Goal: Information Seeking & Learning: Learn about a topic

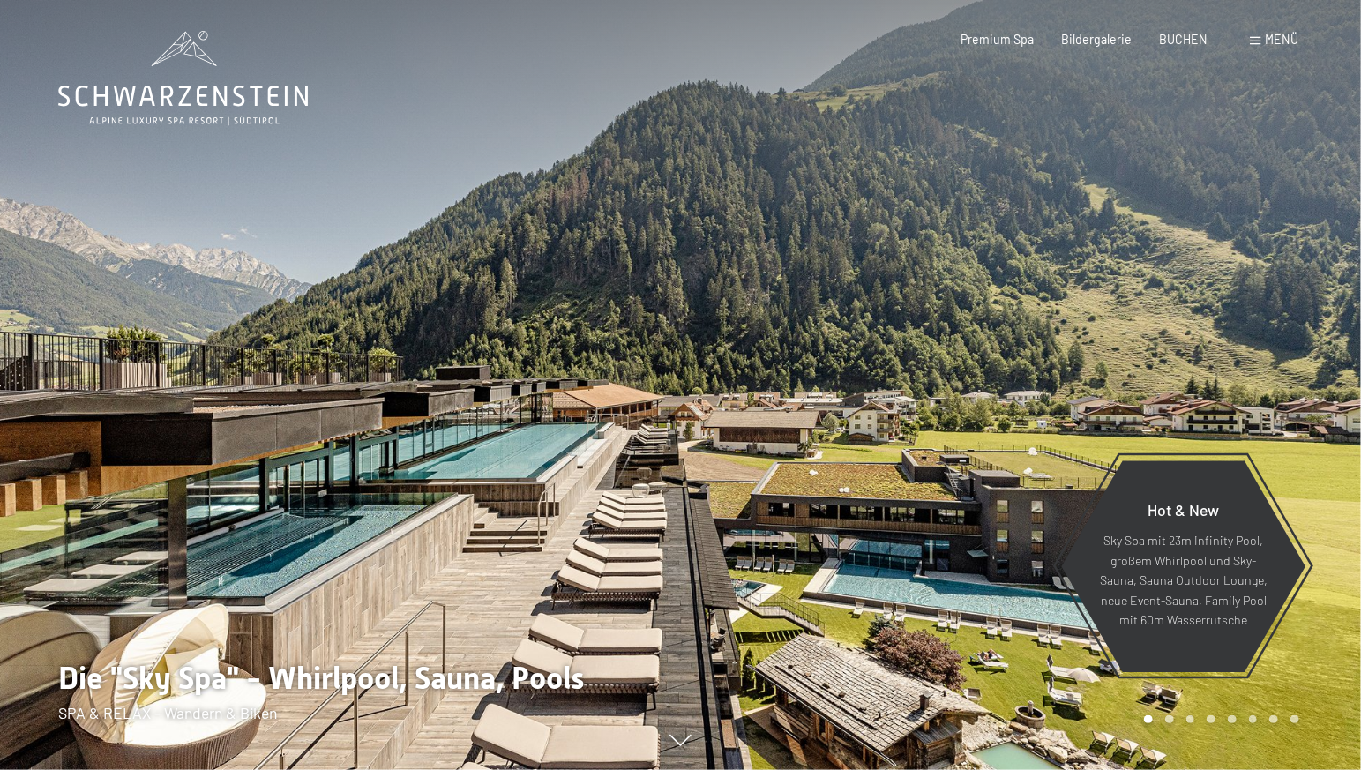
click at [1265, 39] on div "Menü" at bounding box center [1274, 40] width 48 height 18
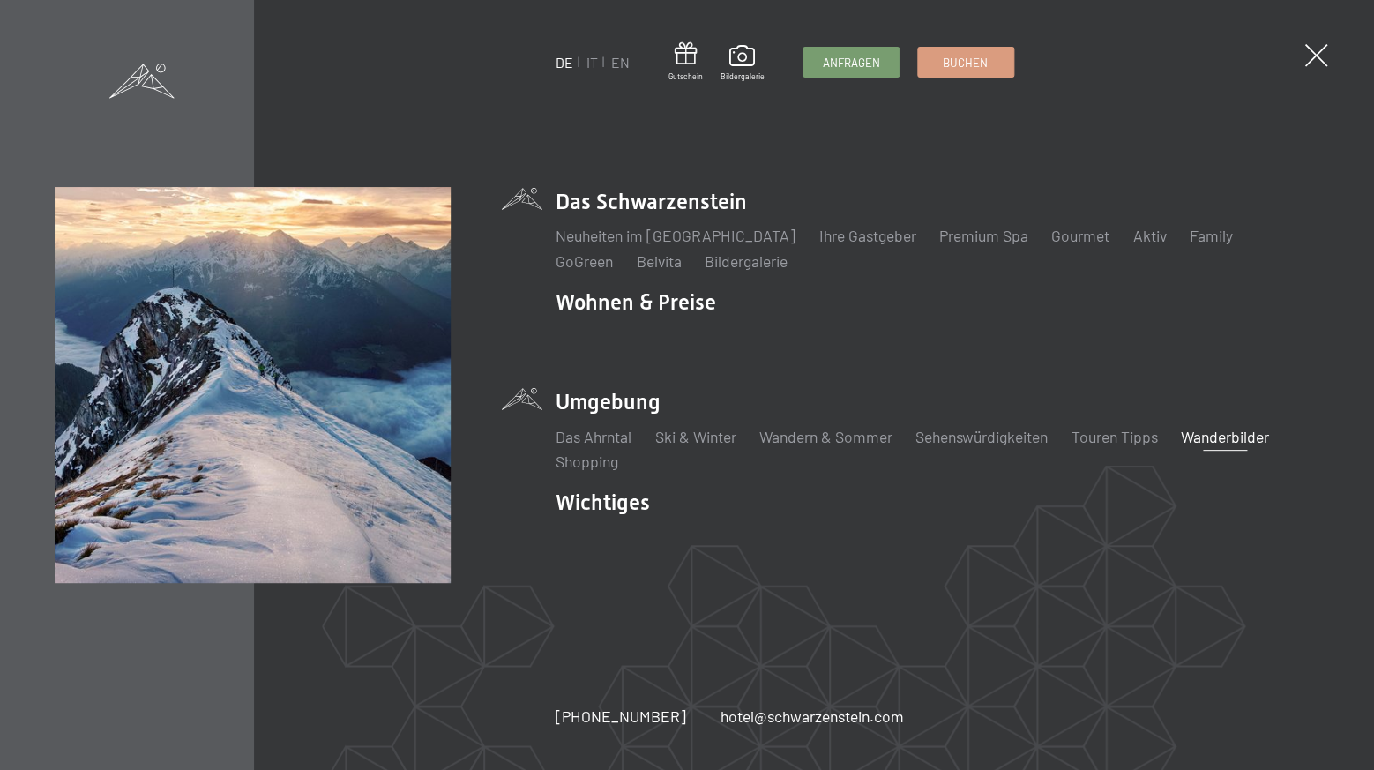
click at [1208, 435] on link "Wanderbilder" at bounding box center [1225, 436] width 88 height 19
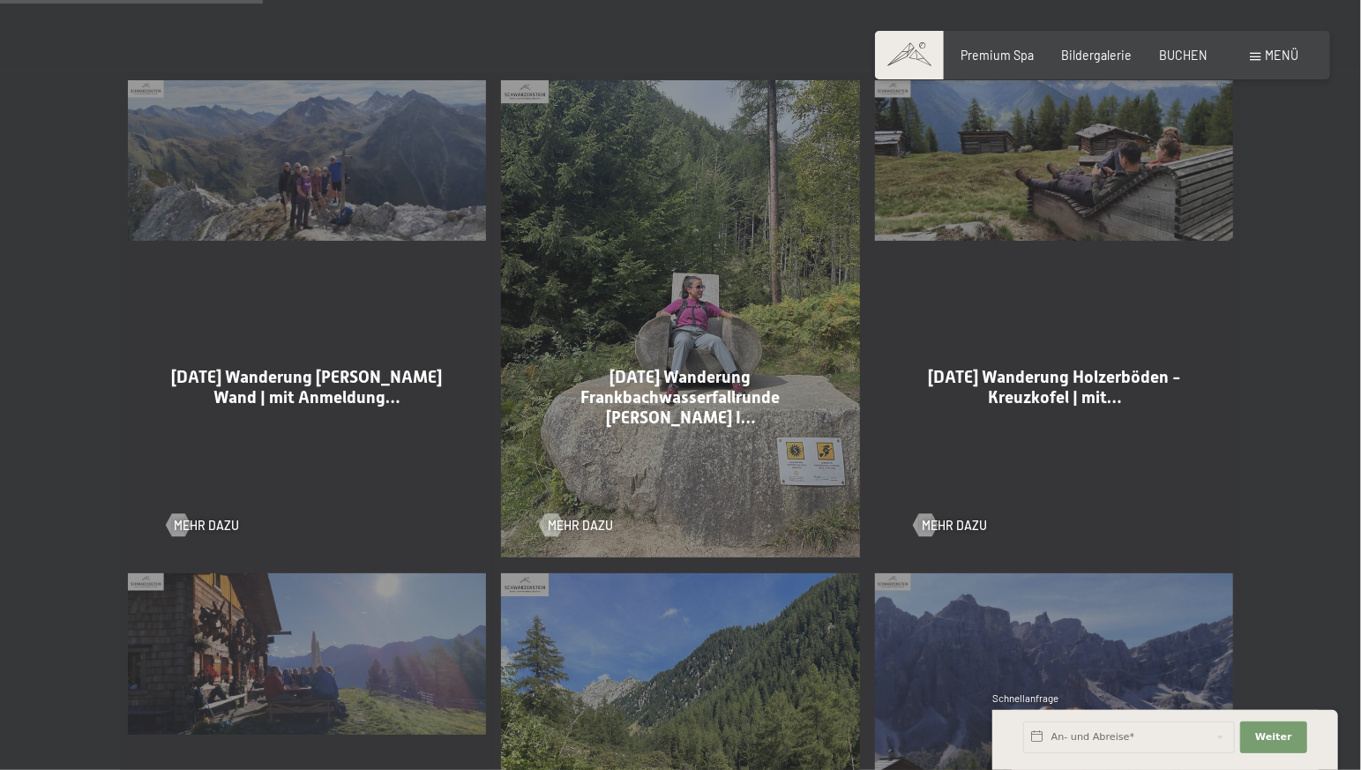
scroll to position [926, 0]
click at [229, 517] on span "Mehr dazu" at bounding box center [223, 526] width 65 height 18
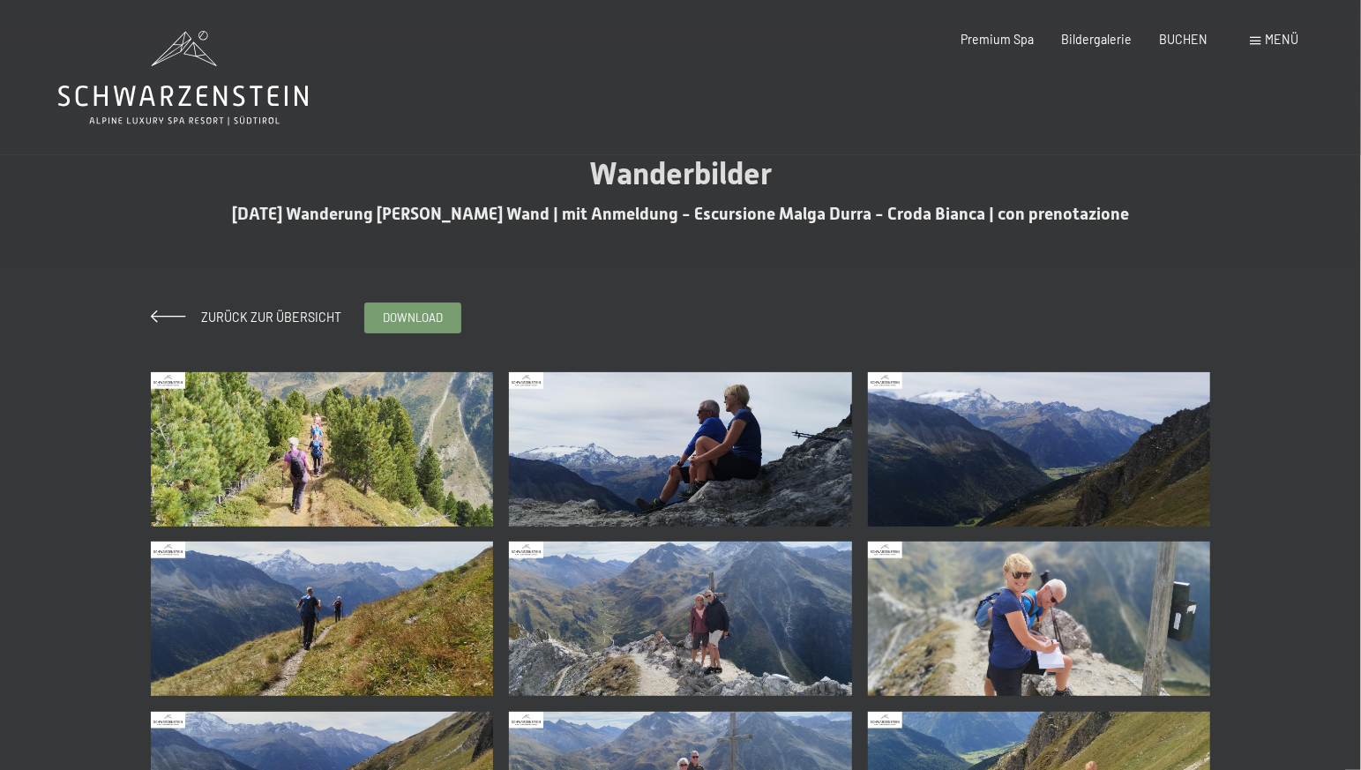
click at [705, 621] on img at bounding box center [680, 618] width 343 height 154
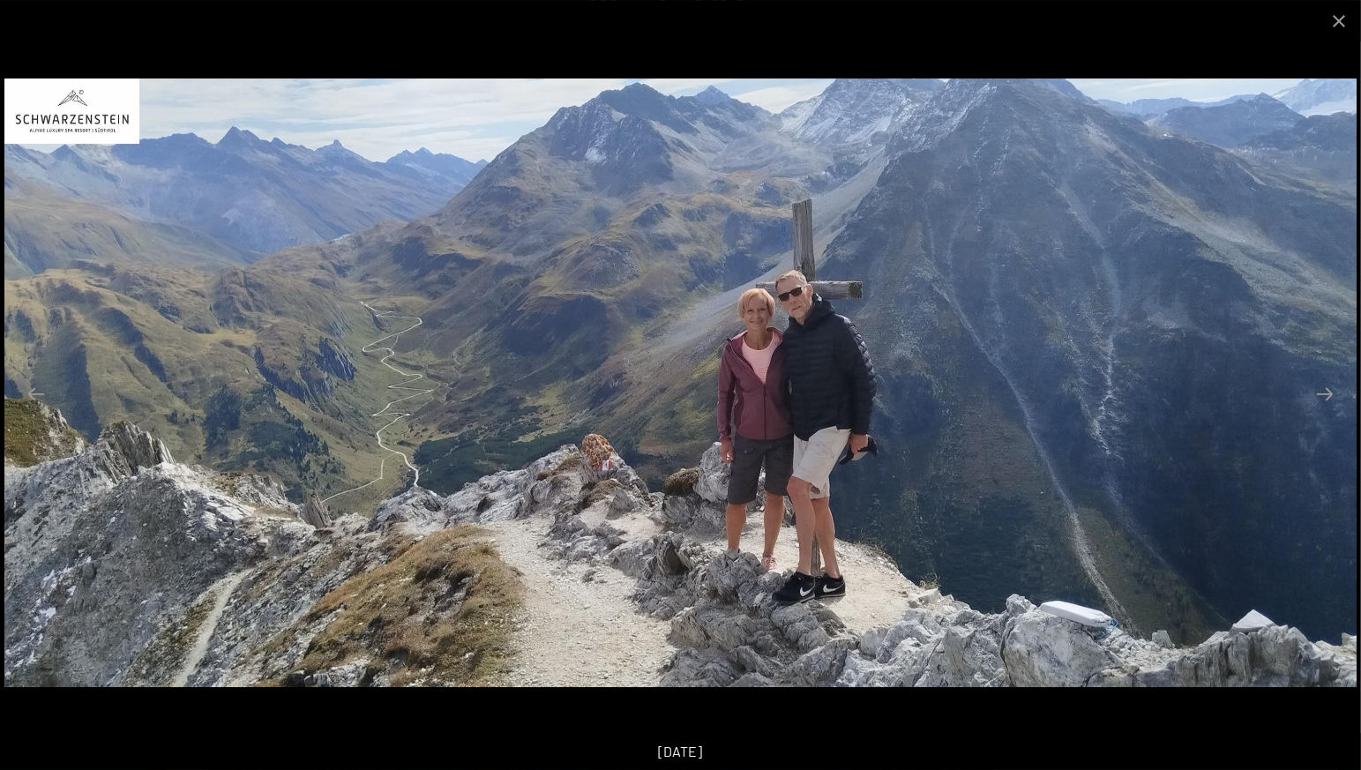
scroll to position [278, 0]
click at [1339, 22] on button "Close gallery" at bounding box center [1338, 20] width 44 height 41
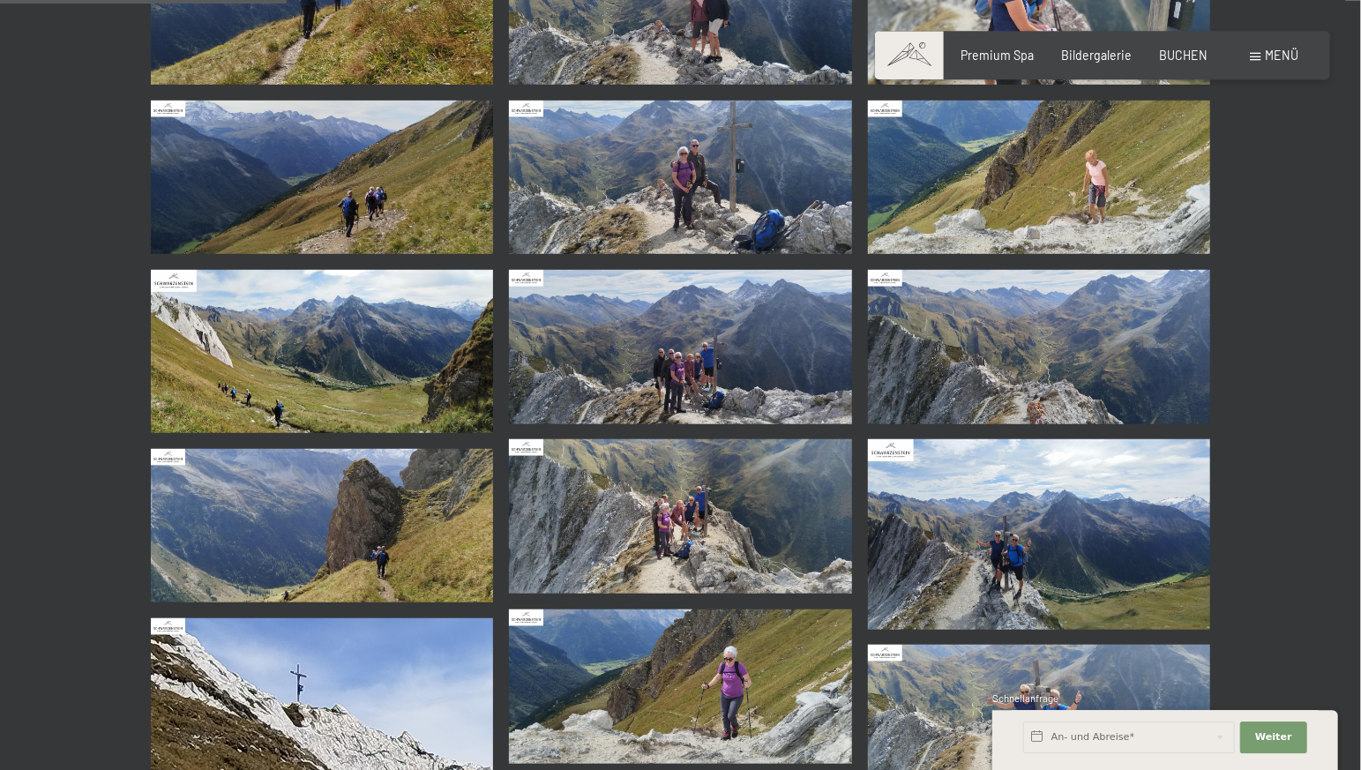
scroll to position [648, 0]
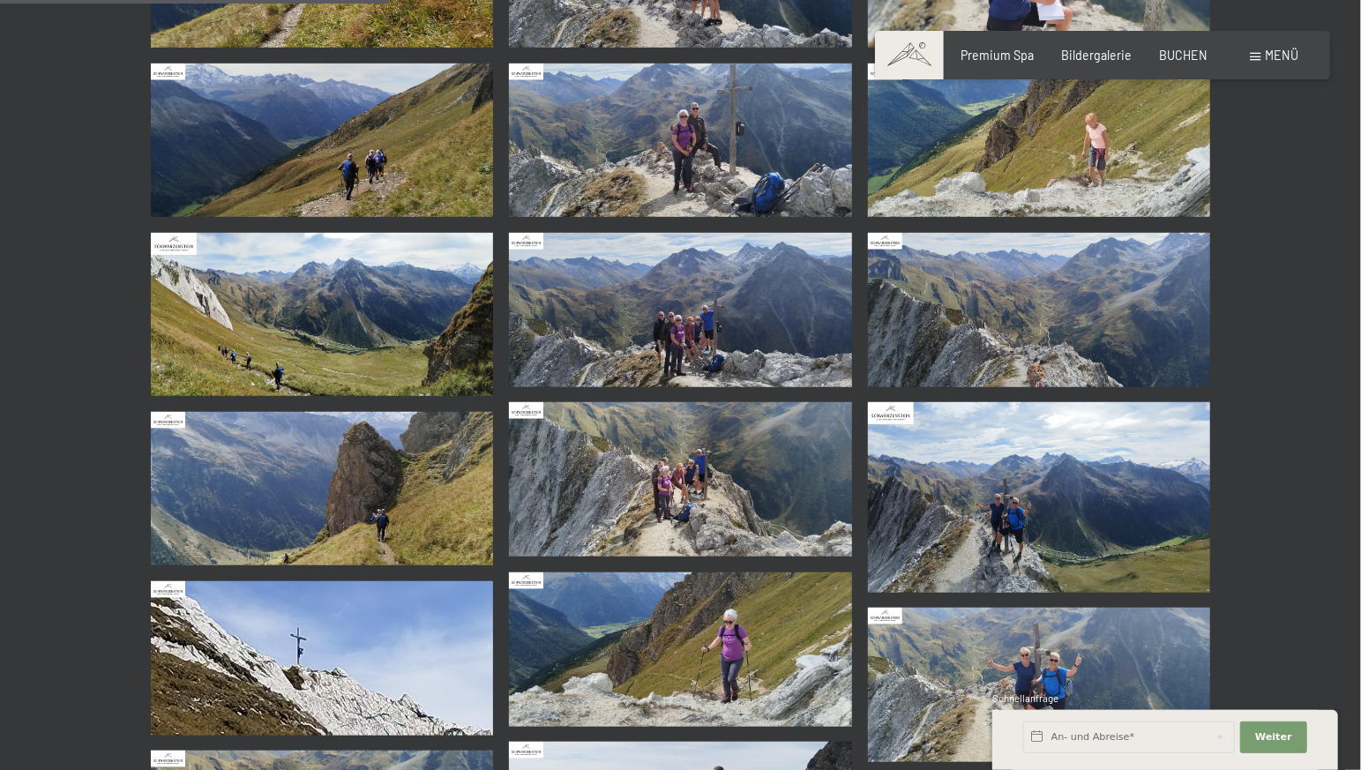
click at [699, 339] on img at bounding box center [680, 310] width 343 height 154
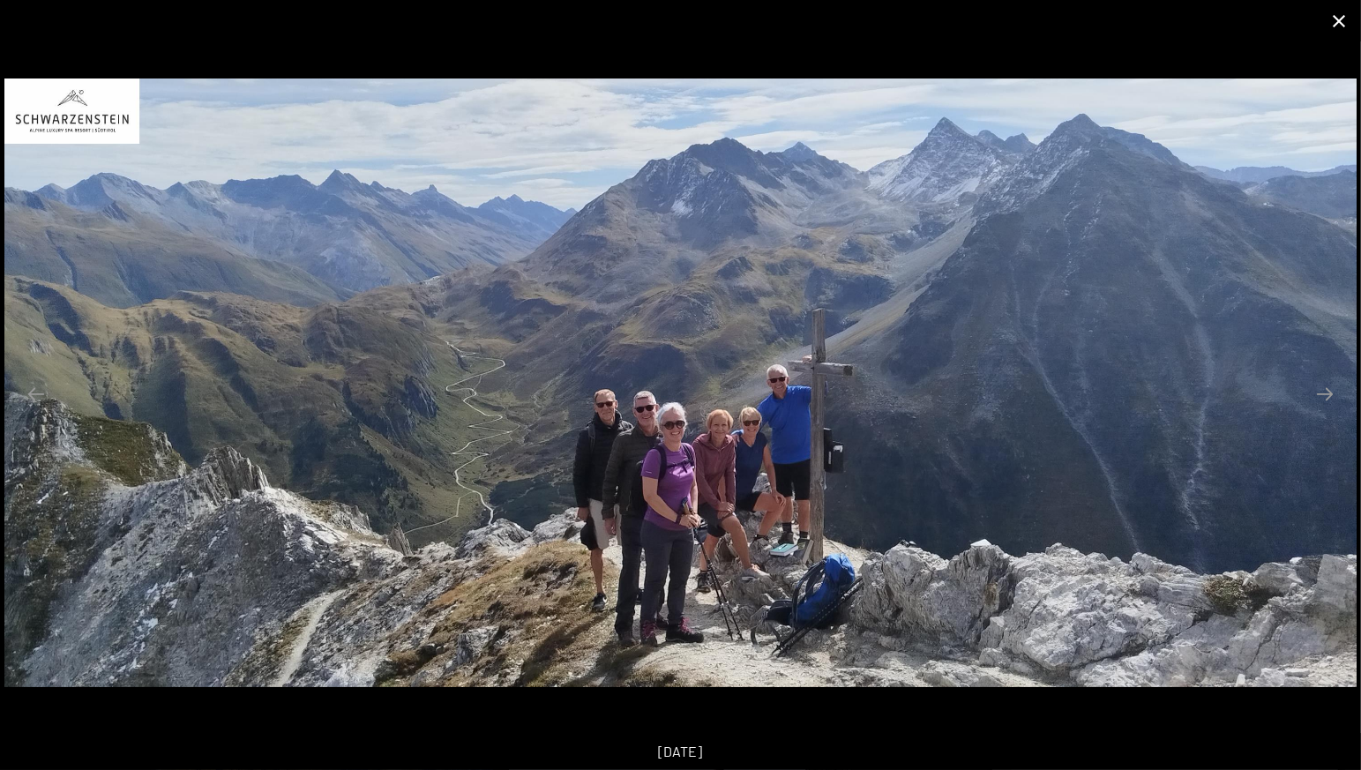
click at [1339, 24] on button "Close gallery" at bounding box center [1338, 20] width 44 height 41
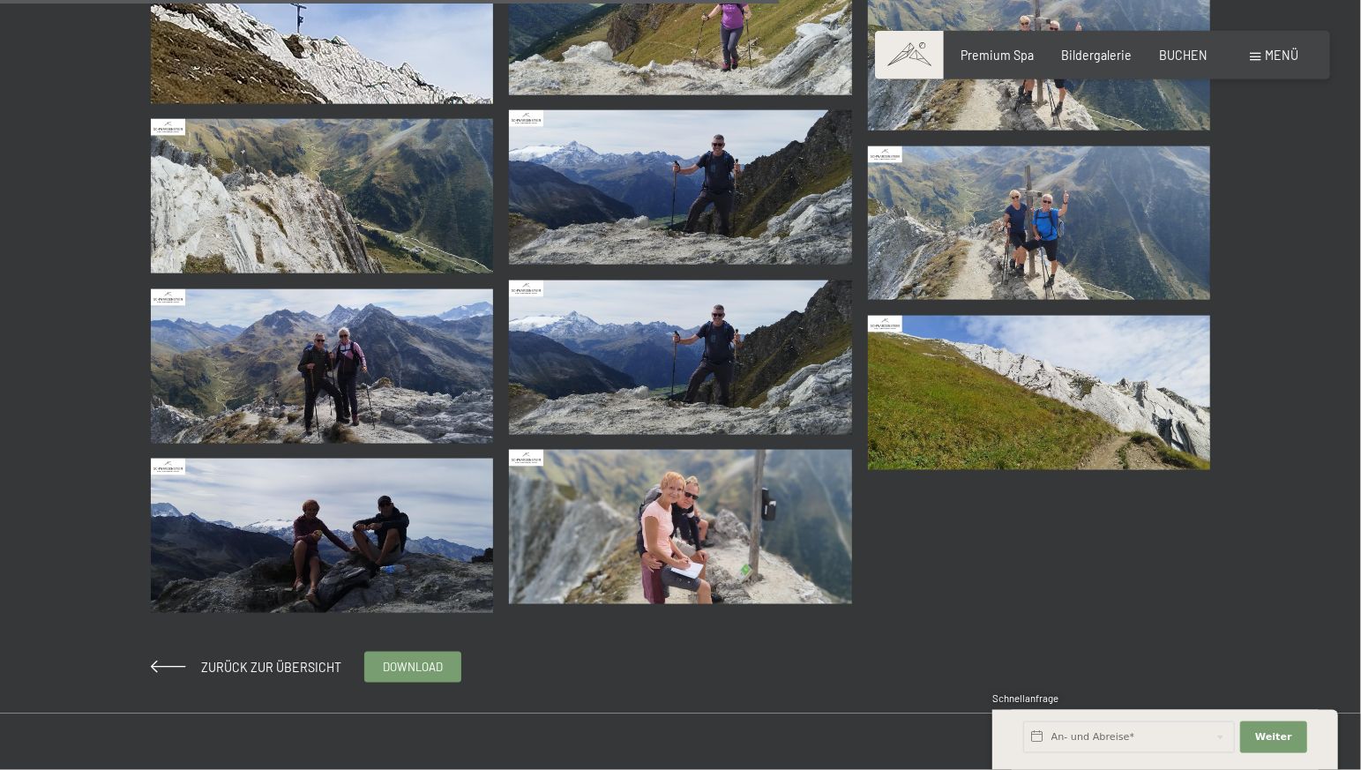
scroll to position [1296, 0]
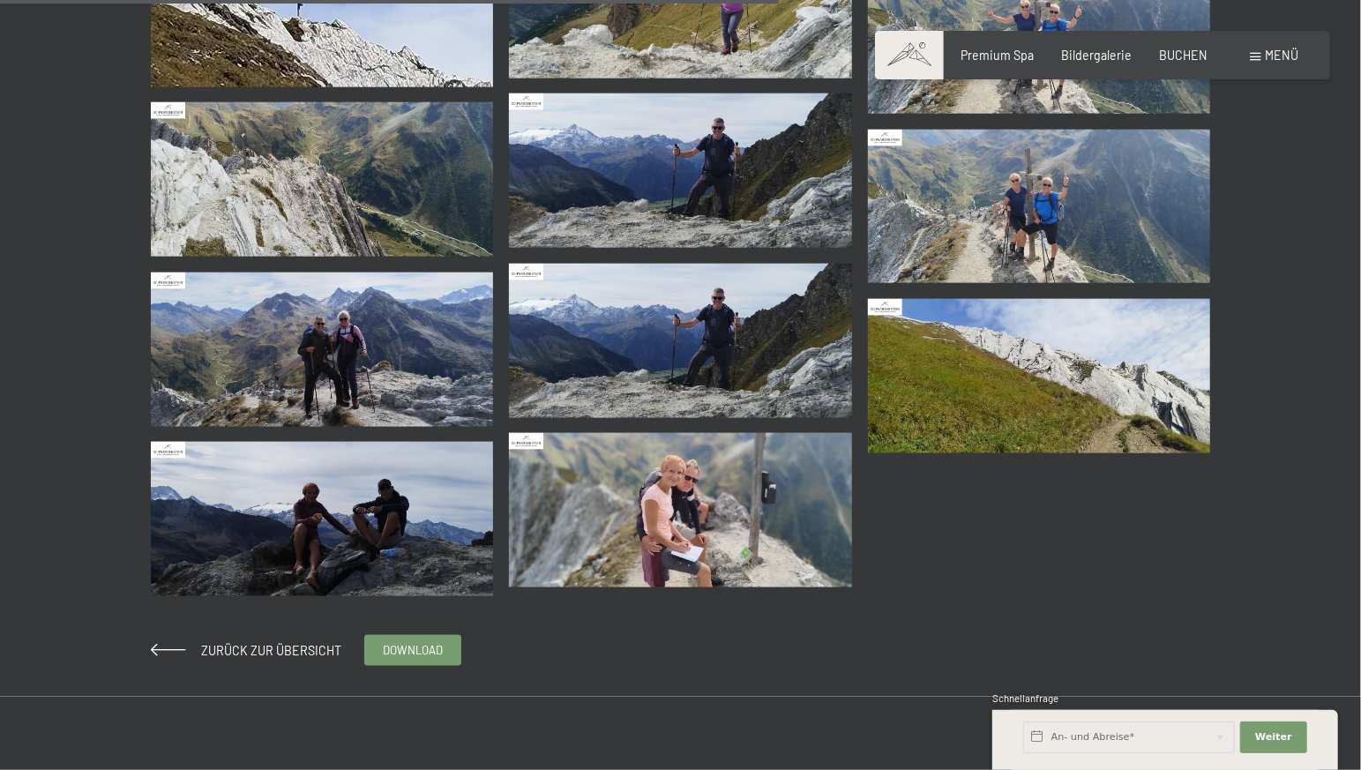
click at [627, 519] on img at bounding box center [680, 510] width 343 height 154
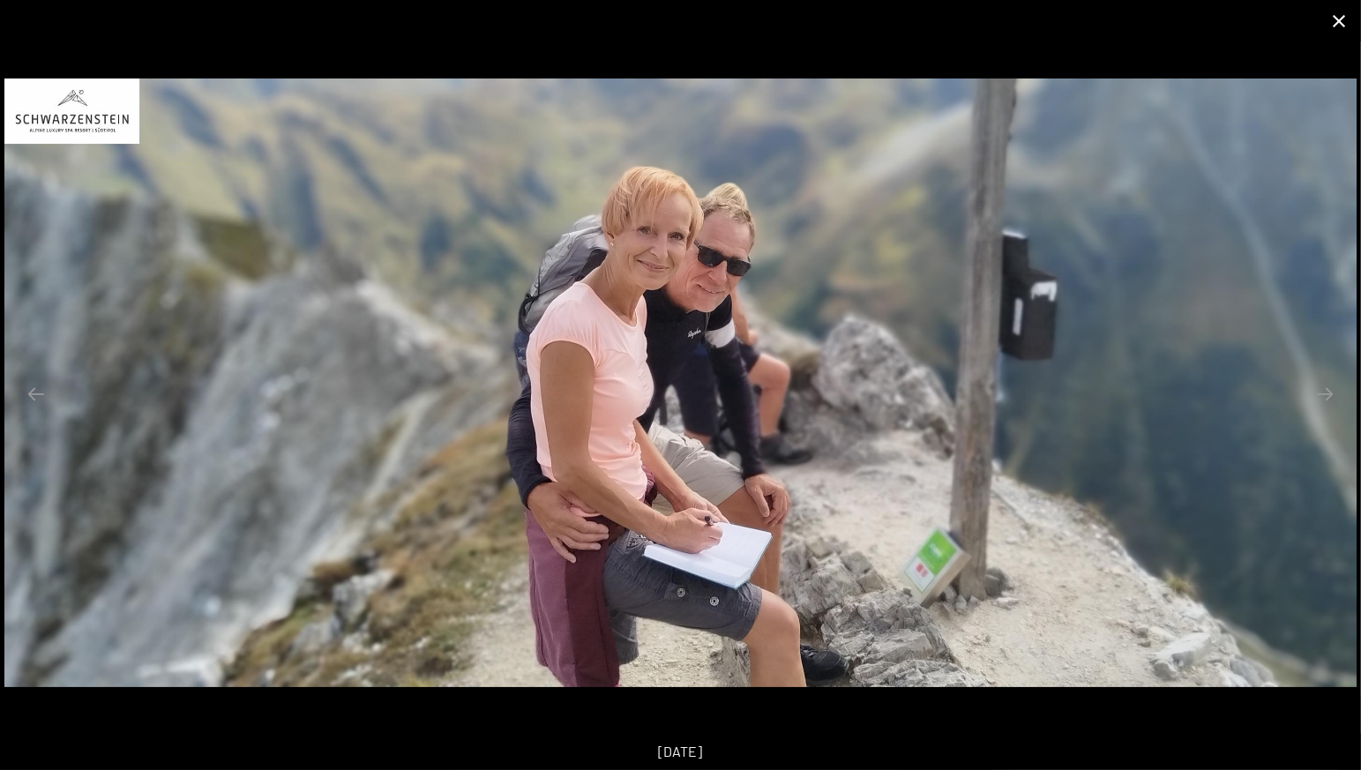
click at [1346, 16] on button "Close gallery" at bounding box center [1338, 20] width 44 height 41
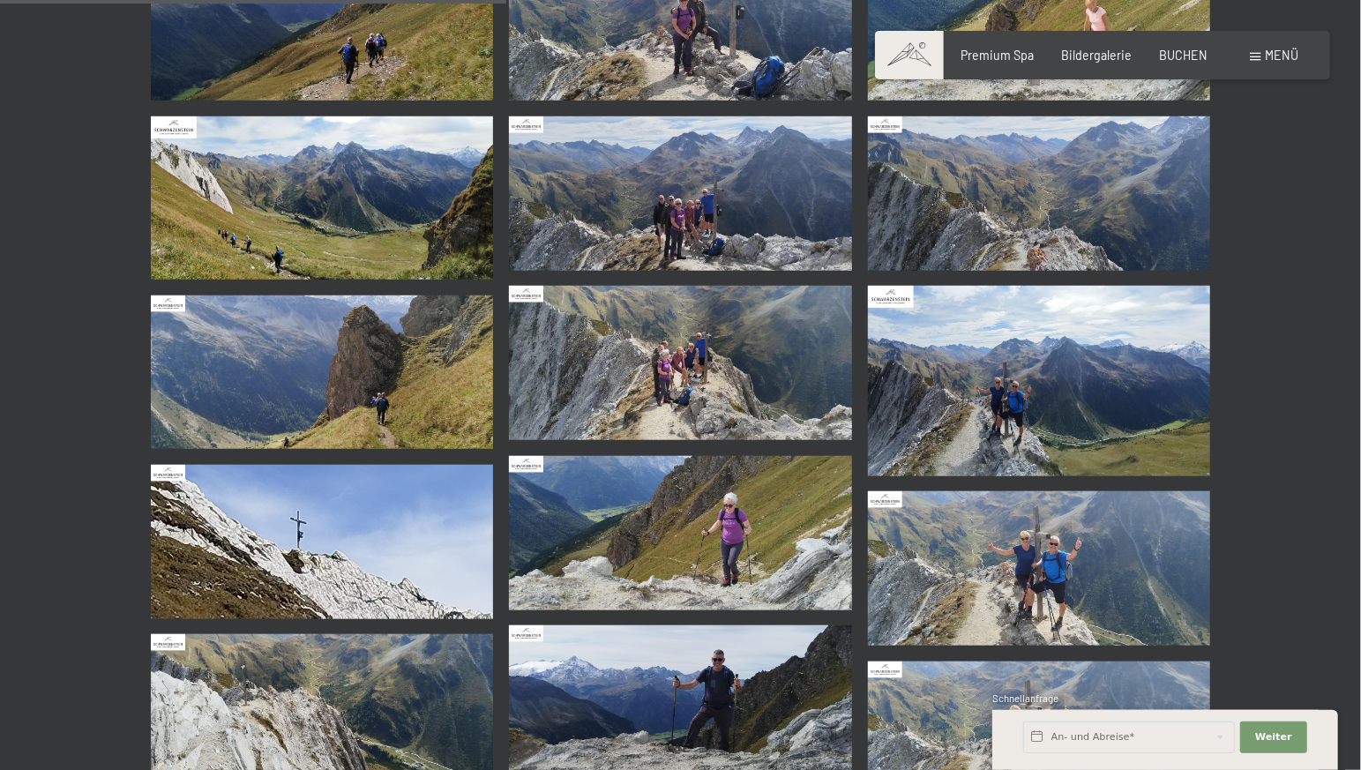
scroll to position [741, 0]
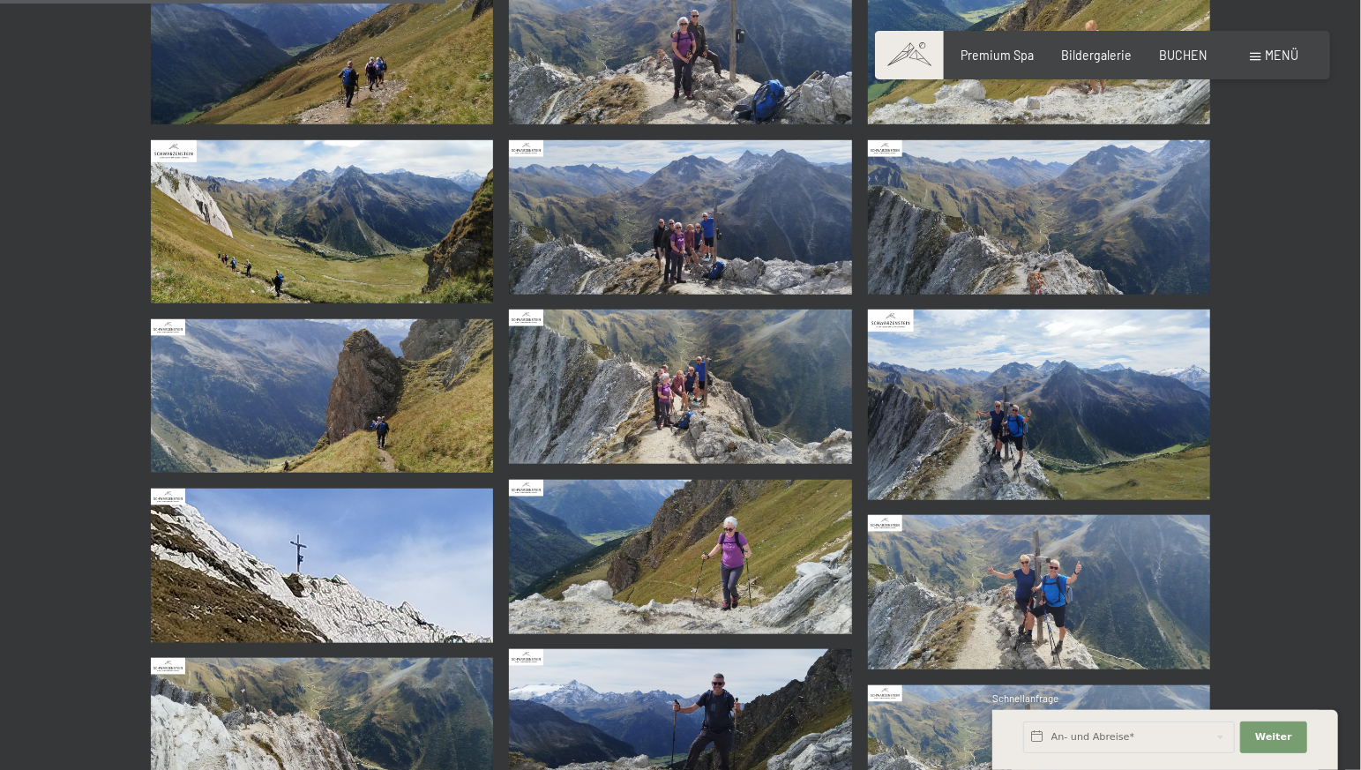
click at [683, 422] on img at bounding box center [680, 386] width 343 height 154
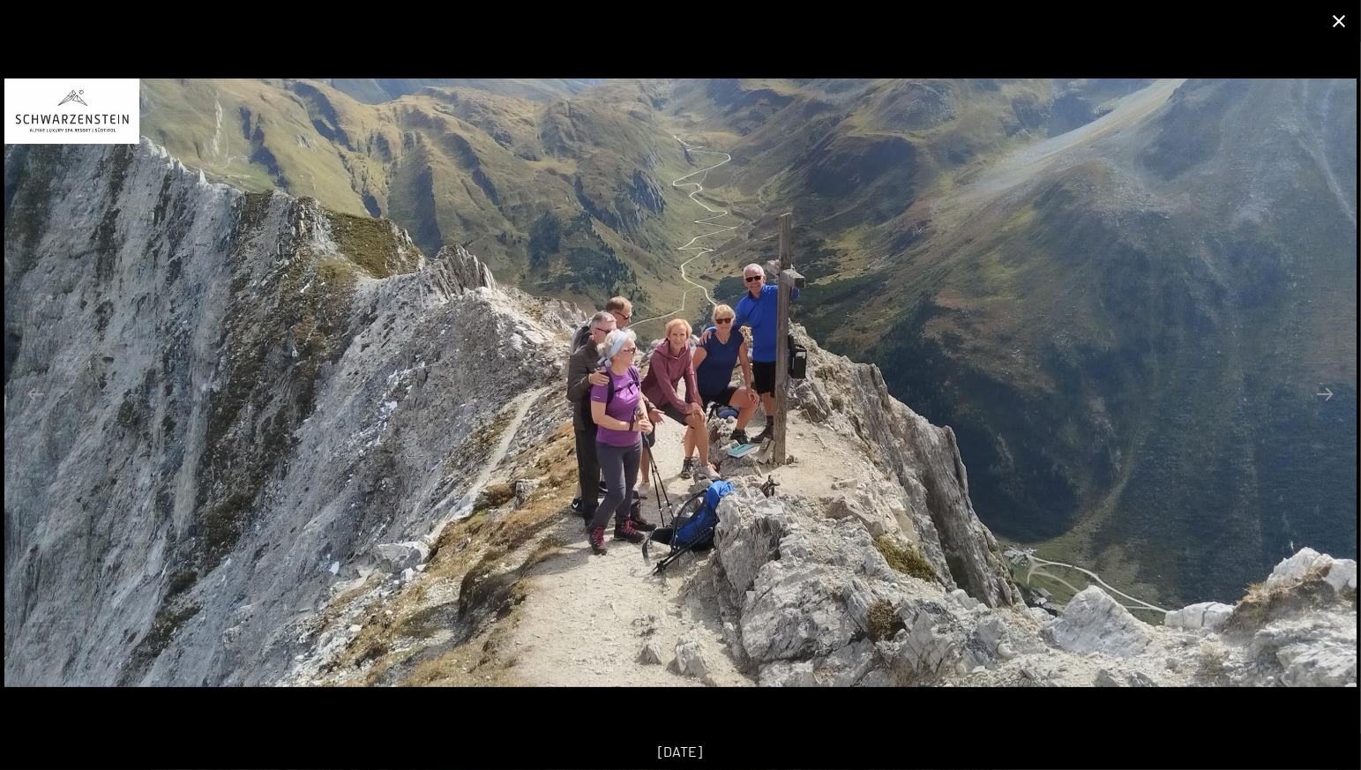
click at [1342, 22] on button "Close gallery" at bounding box center [1338, 20] width 44 height 41
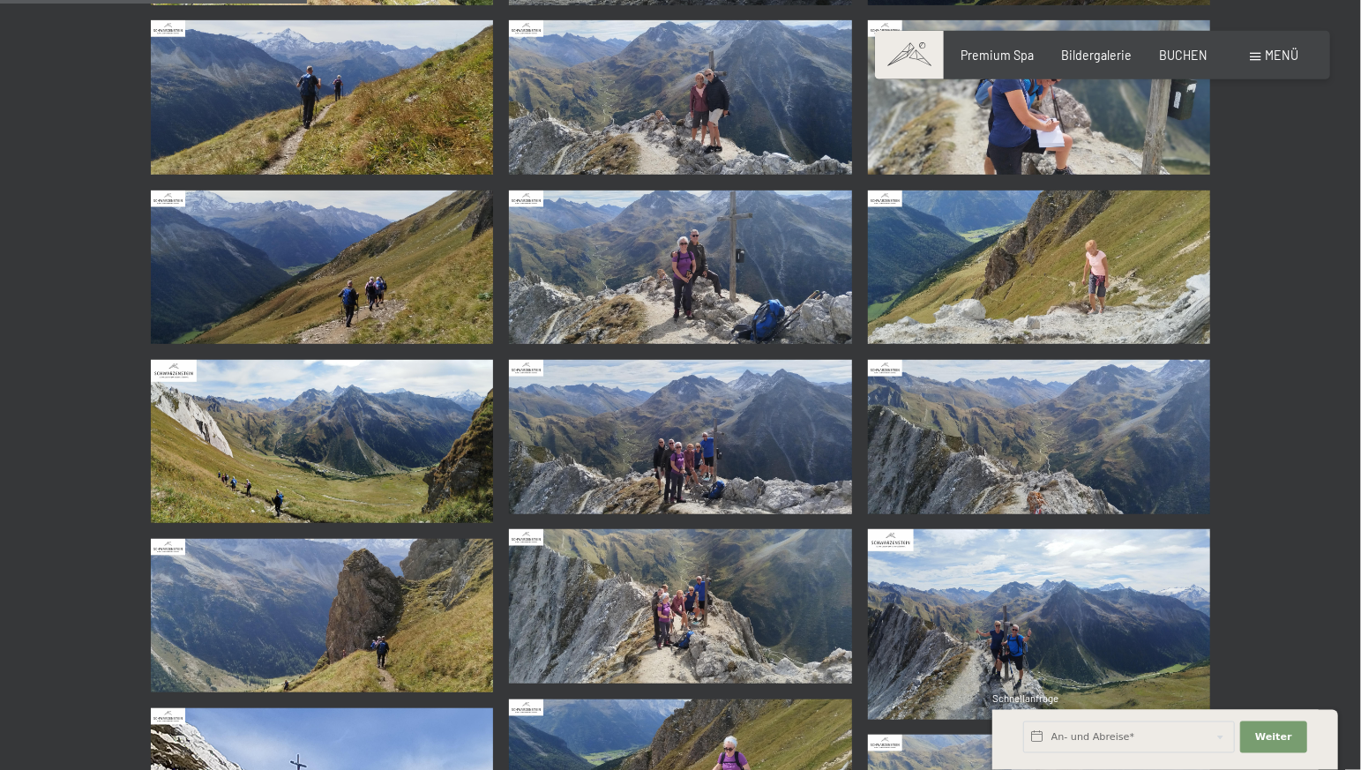
scroll to position [556, 0]
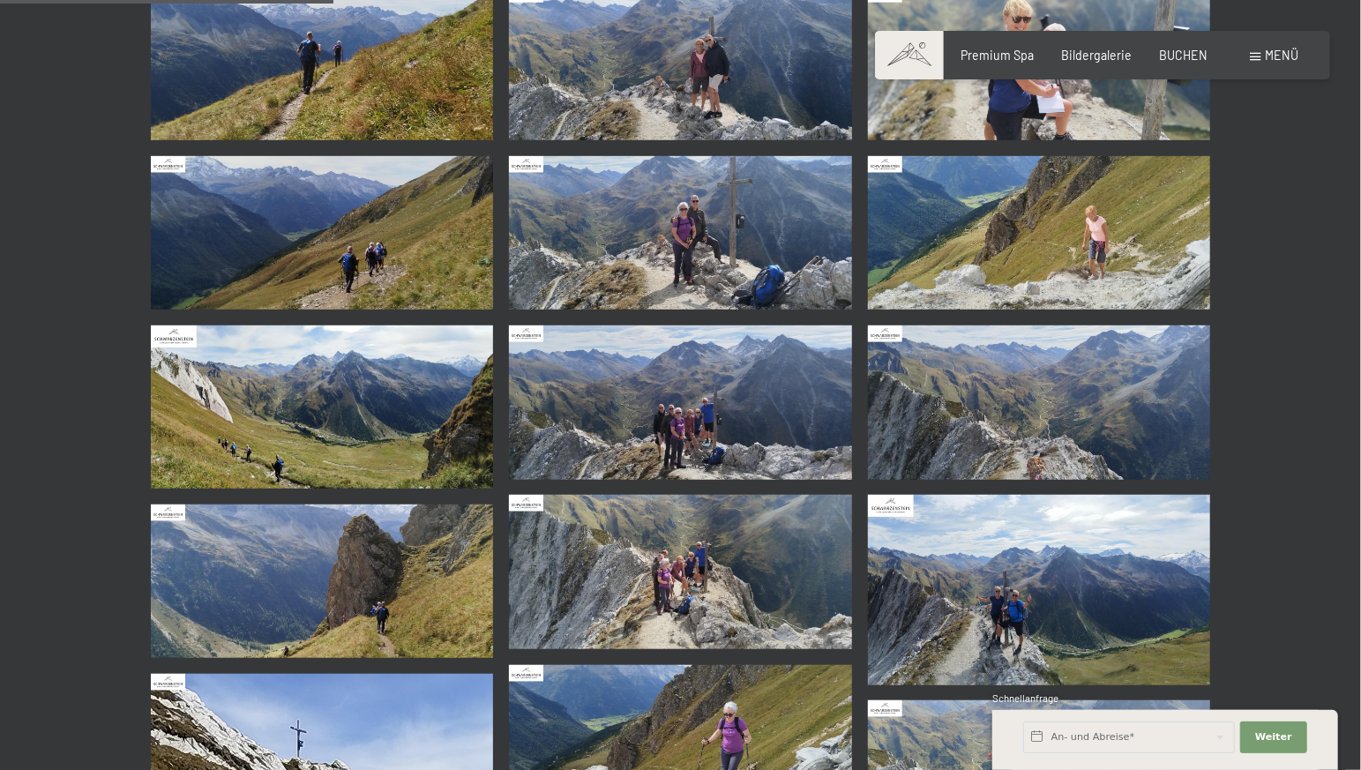
click at [695, 571] on img at bounding box center [680, 572] width 343 height 154
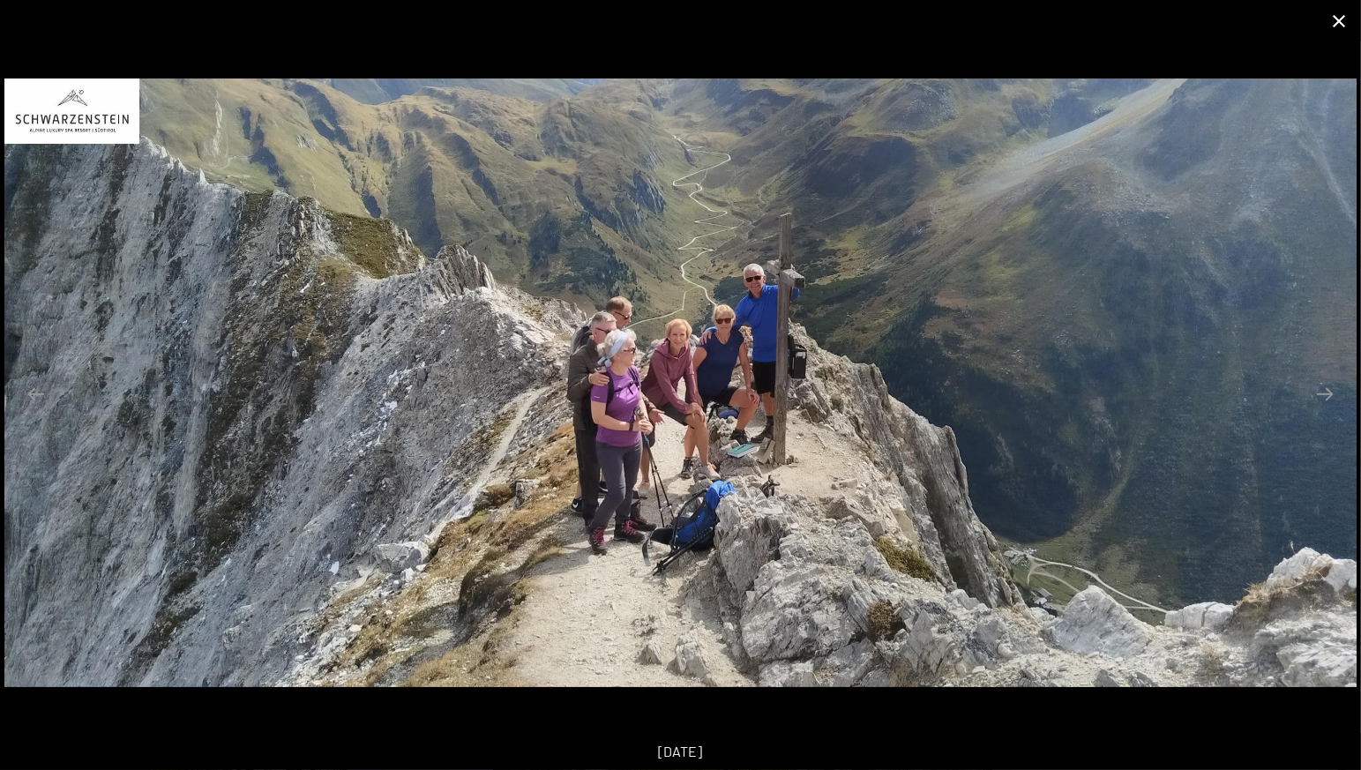
click at [1340, 21] on button "Close gallery" at bounding box center [1338, 20] width 44 height 41
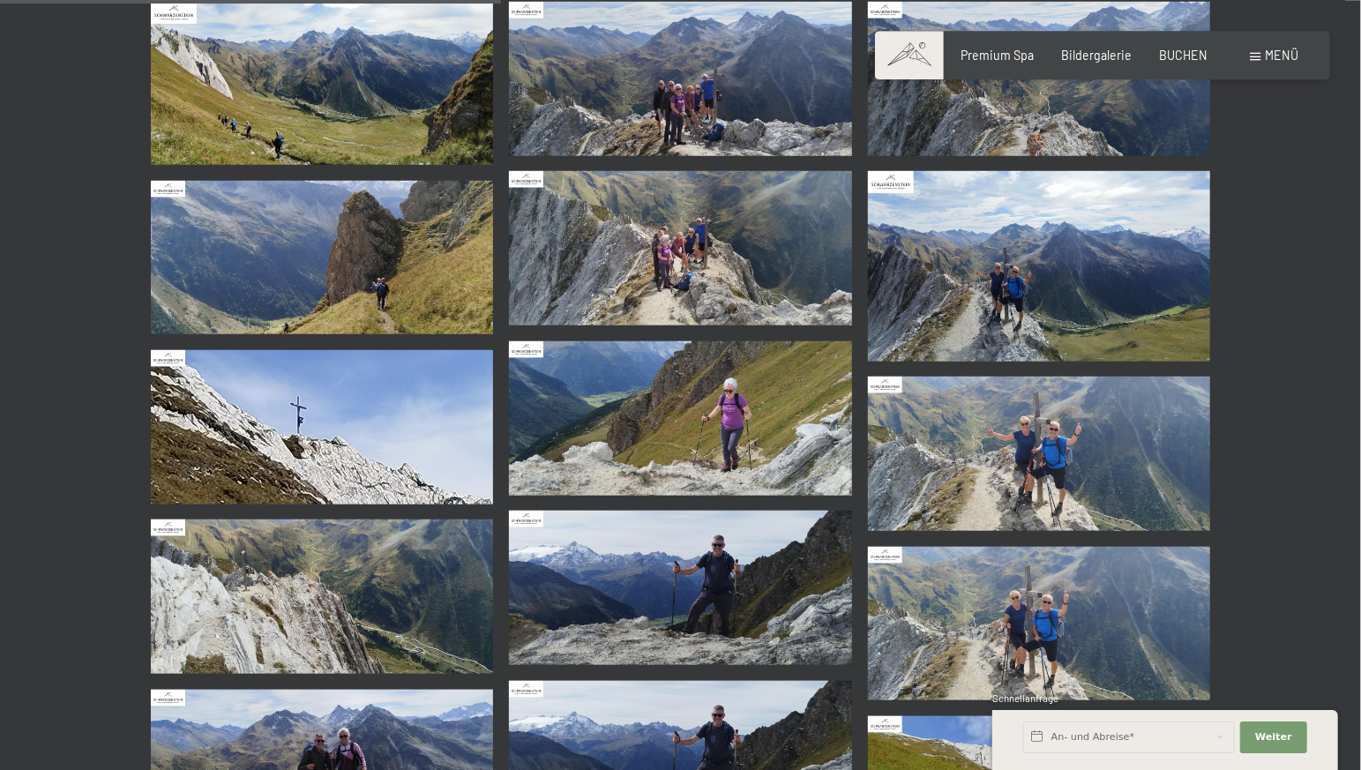
scroll to position [926, 0]
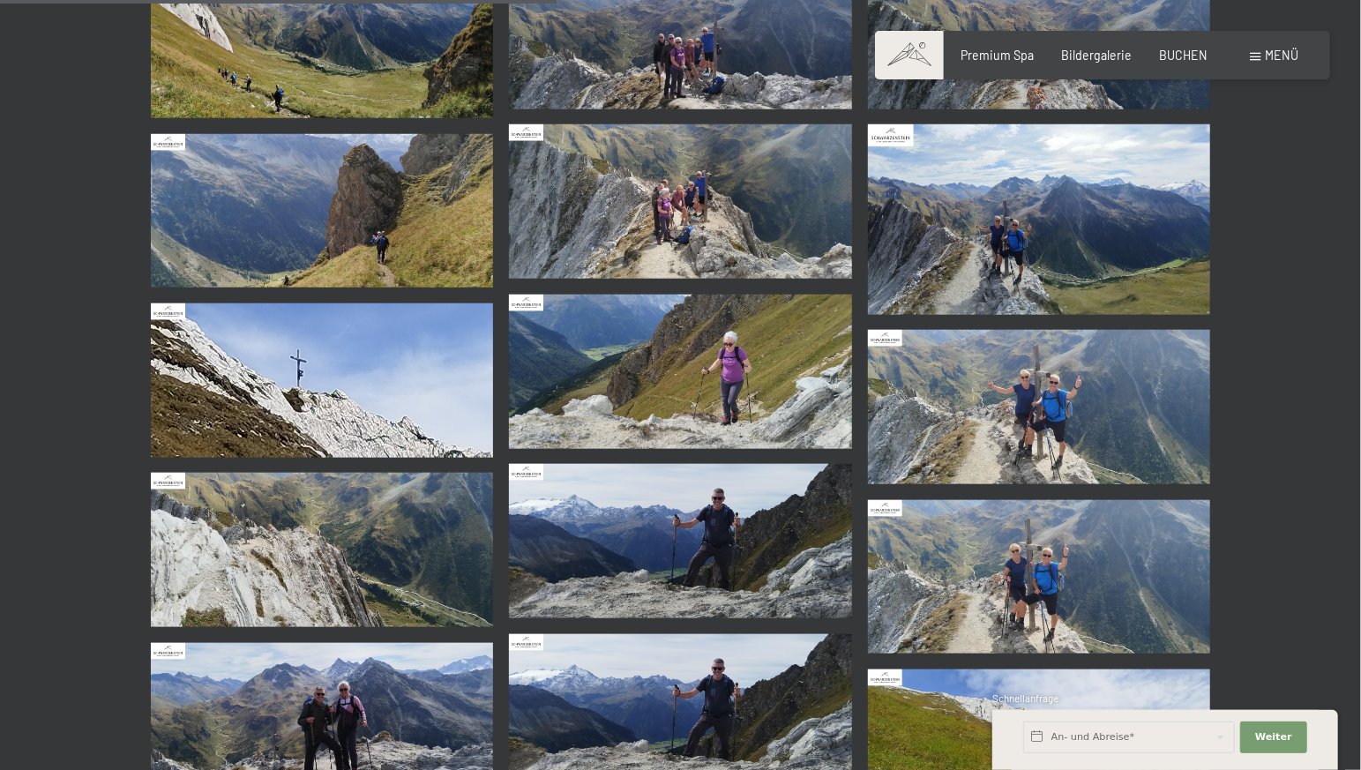
click at [713, 551] on img at bounding box center [680, 541] width 343 height 154
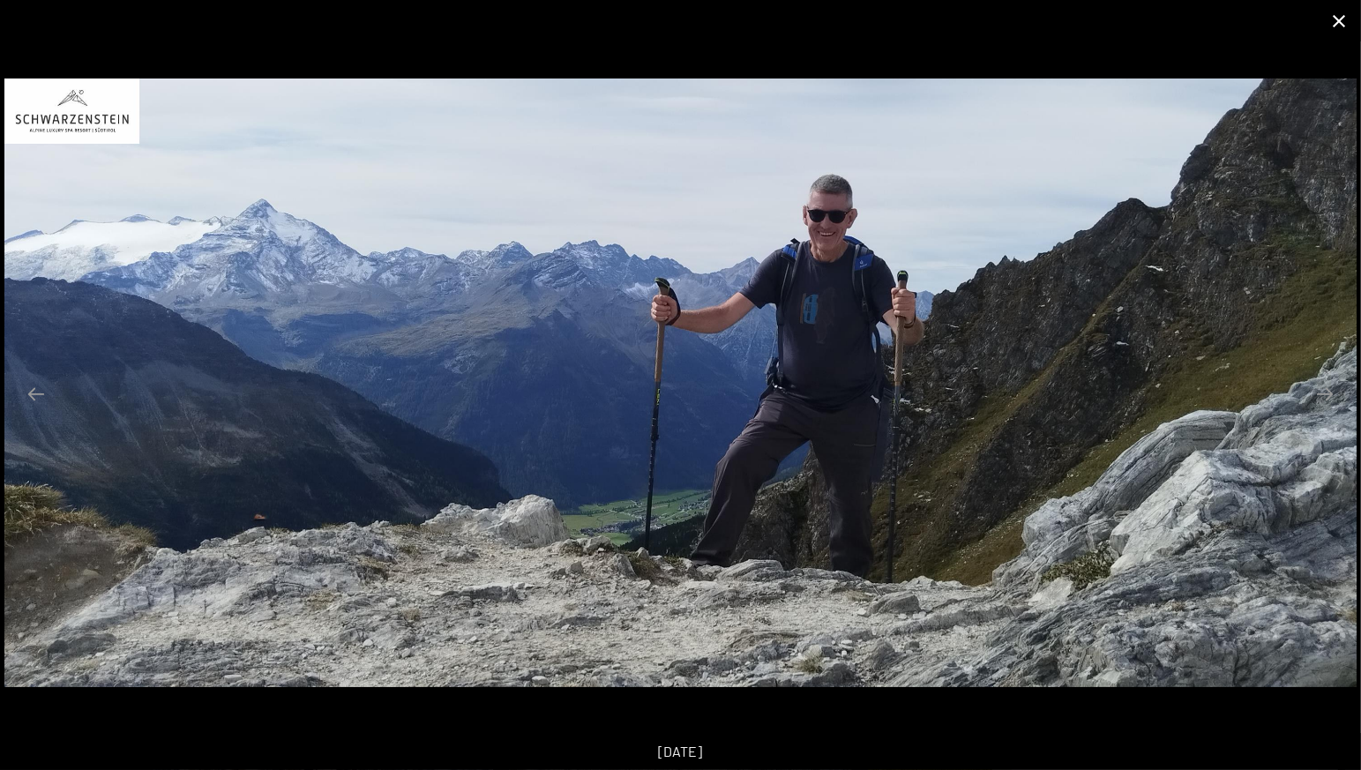
click at [1335, 25] on button "Close gallery" at bounding box center [1338, 20] width 44 height 41
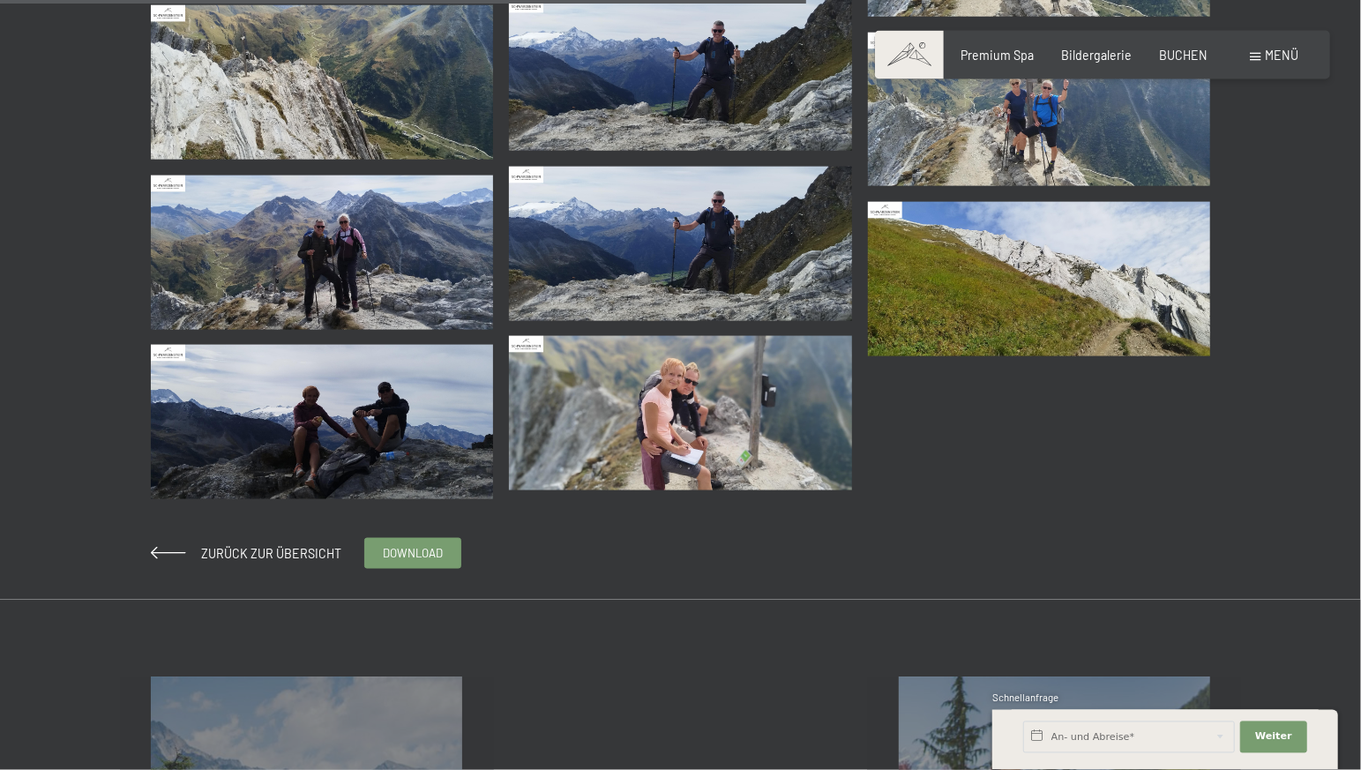
scroll to position [1389, 0]
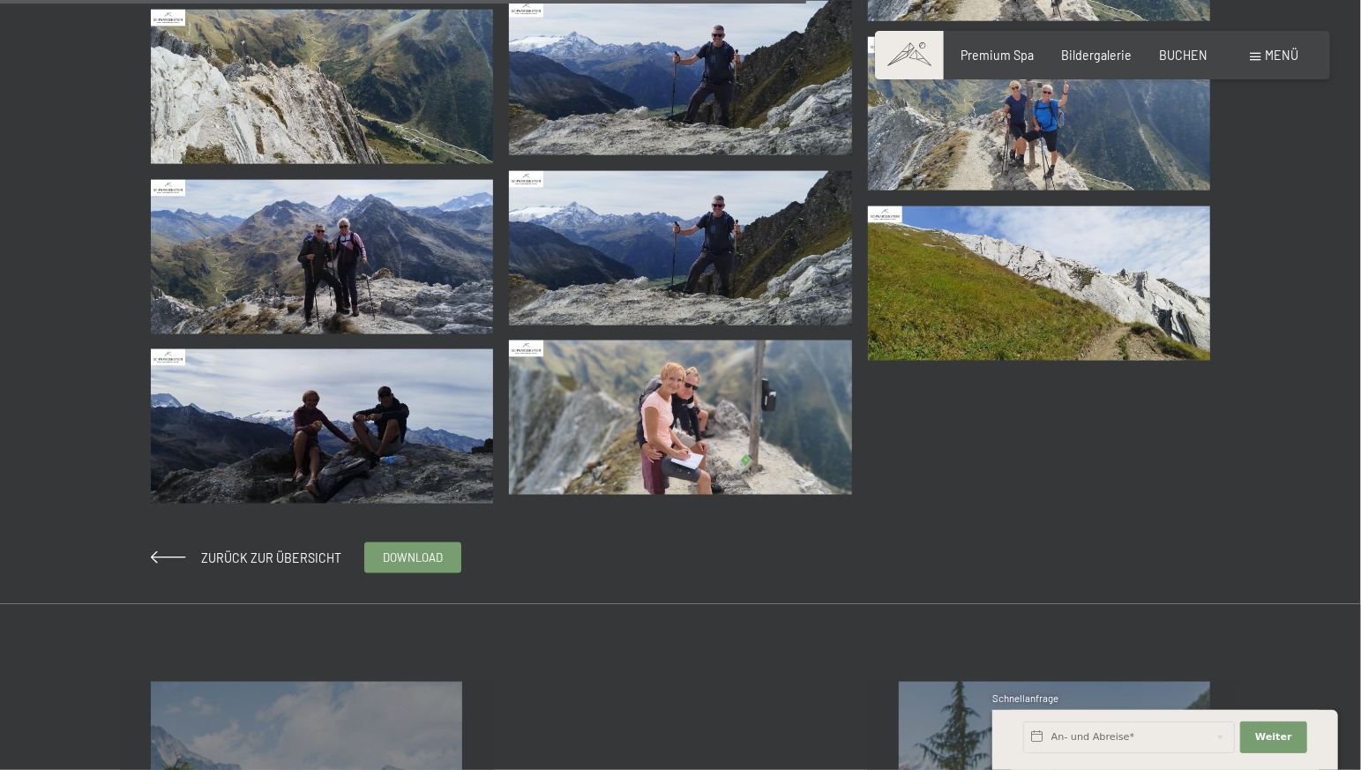
click at [355, 423] on img at bounding box center [322, 426] width 343 height 154
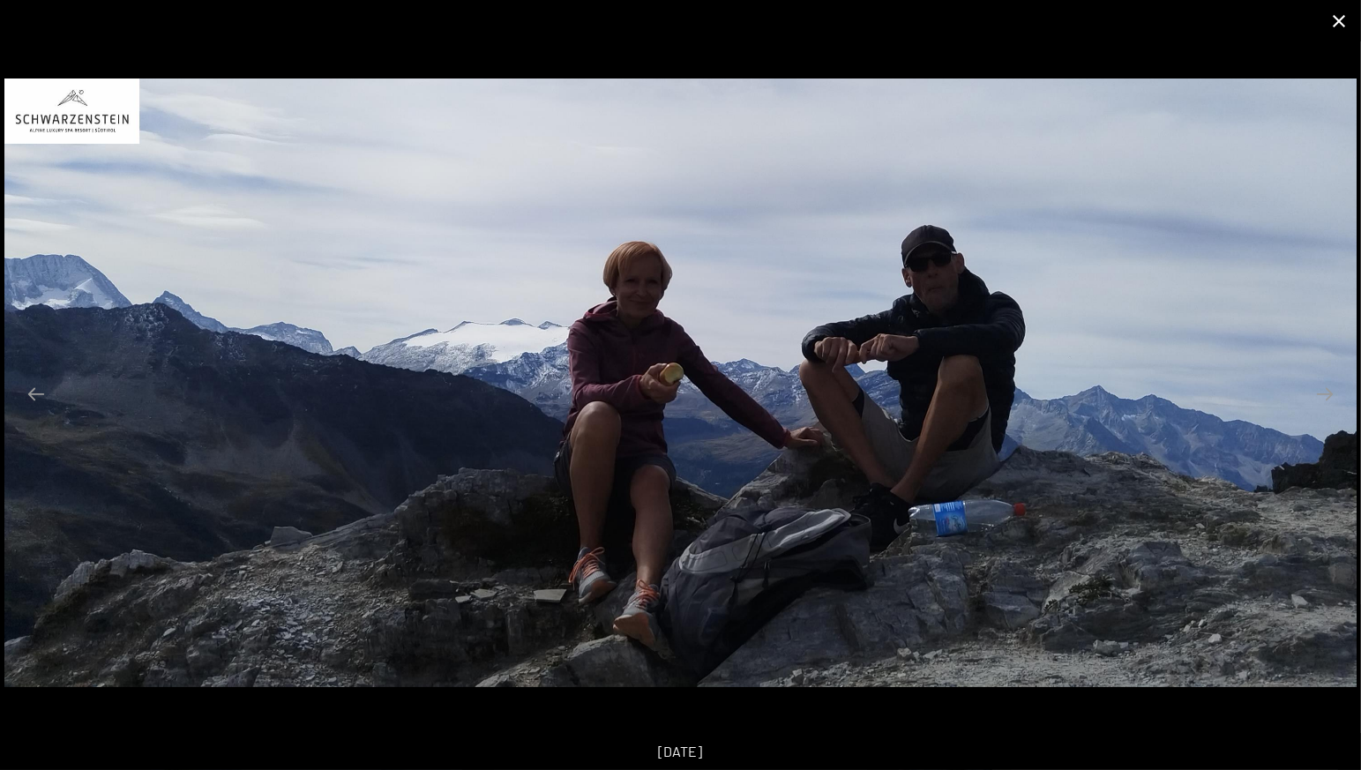
click at [1341, 20] on button "Close gallery" at bounding box center [1338, 20] width 44 height 41
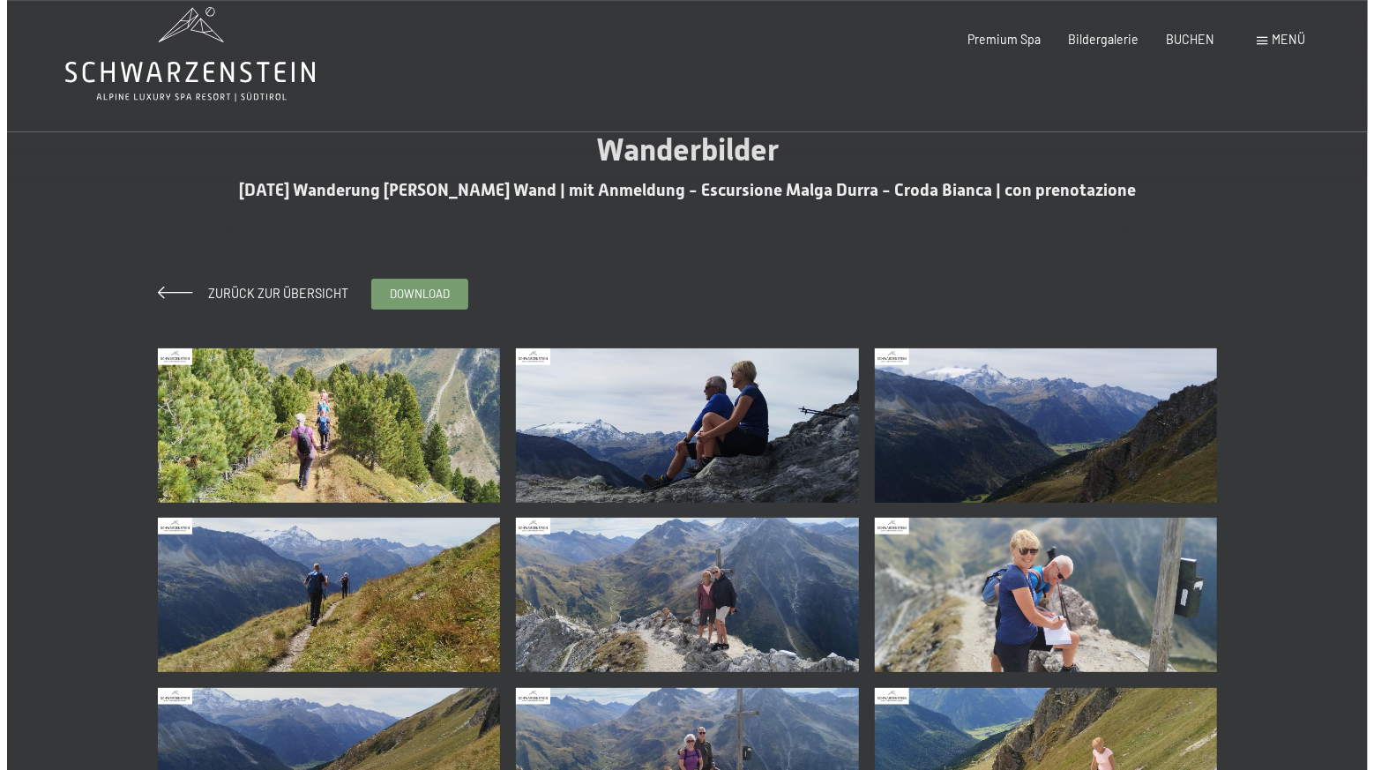
scroll to position [0, 0]
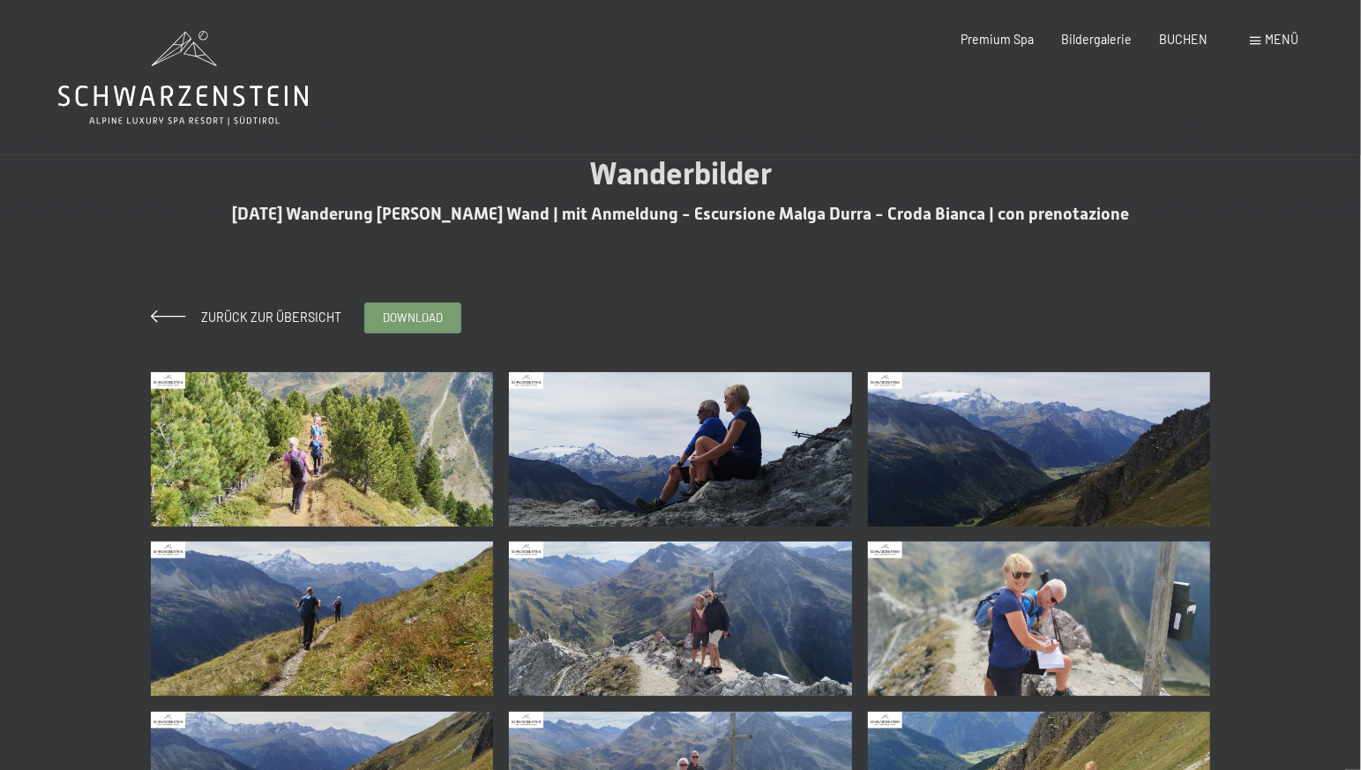
click at [1277, 35] on span "Menü" at bounding box center [1282, 39] width 34 height 15
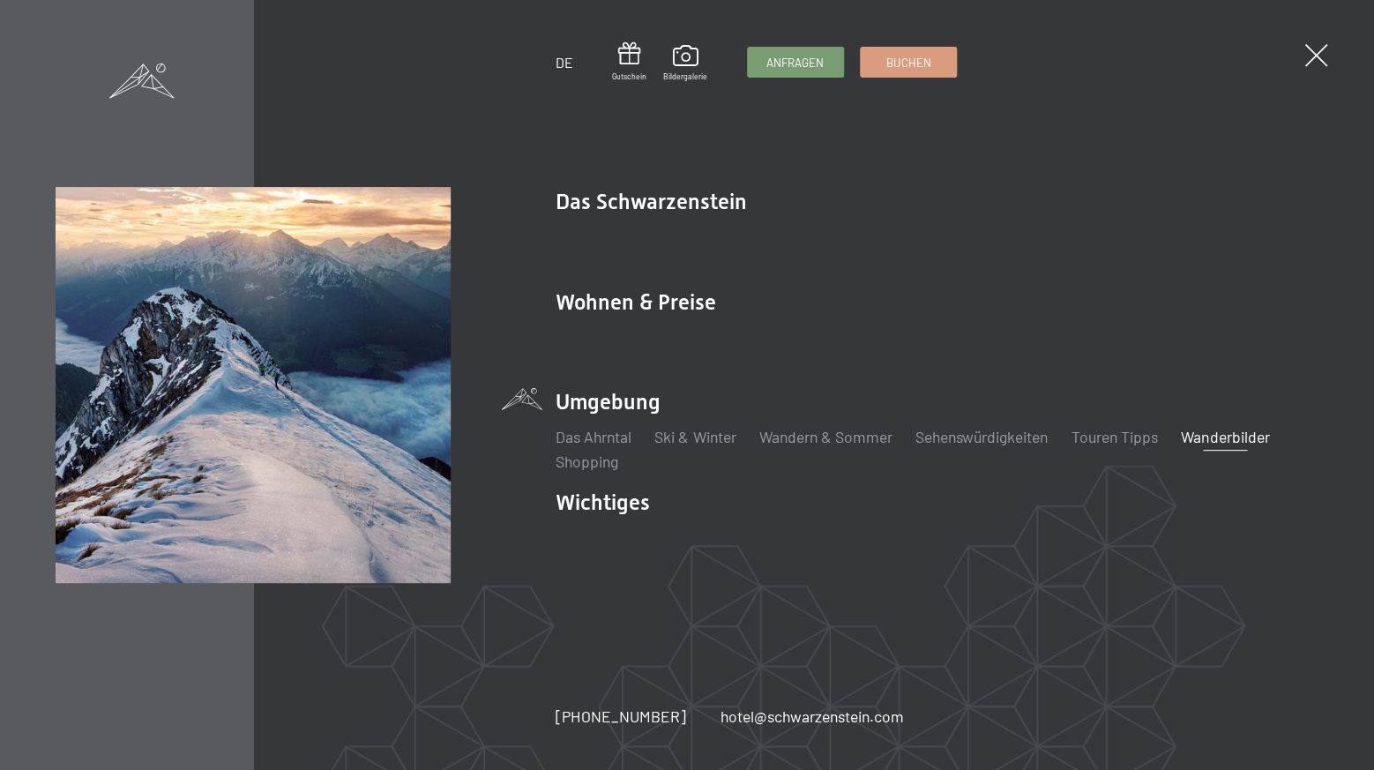
click at [1238, 433] on link "Wanderbilder" at bounding box center [1225, 436] width 88 height 19
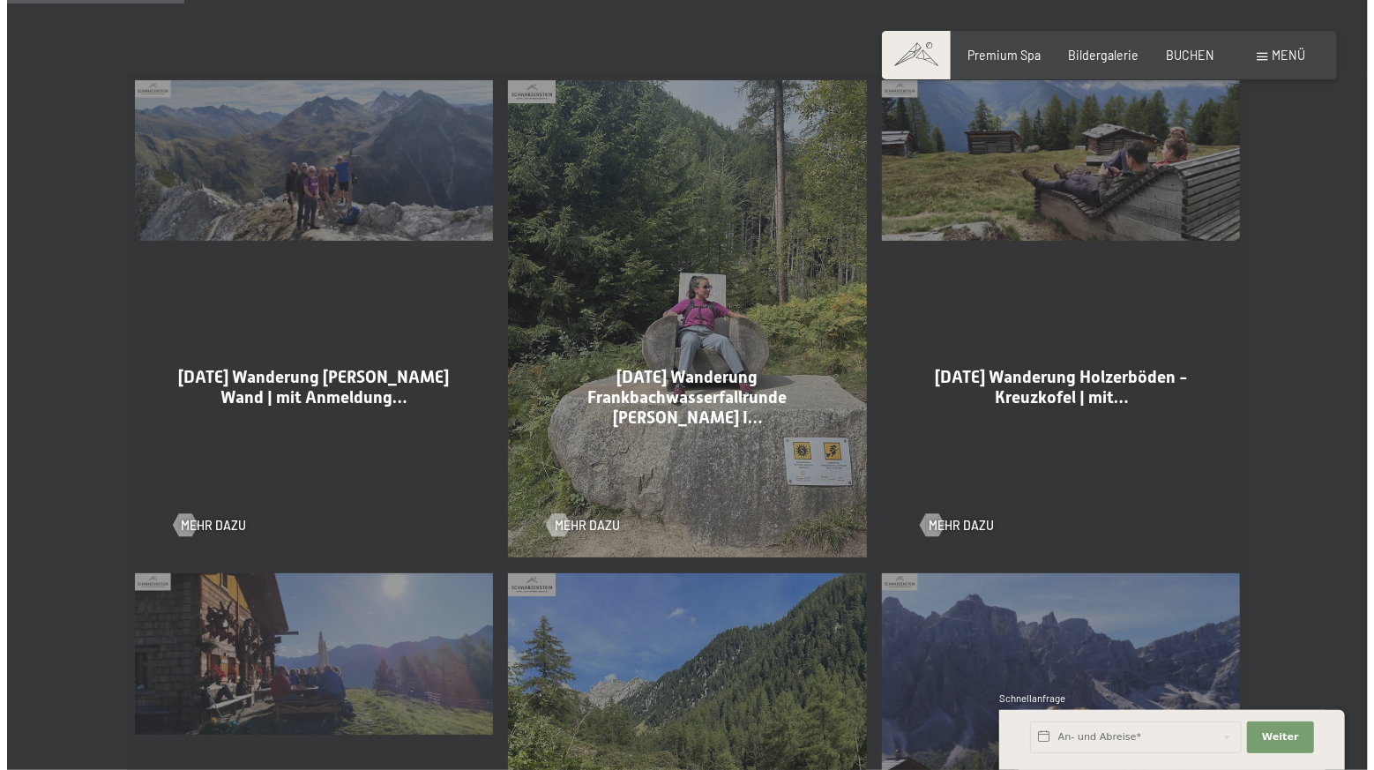
scroll to position [370, 0]
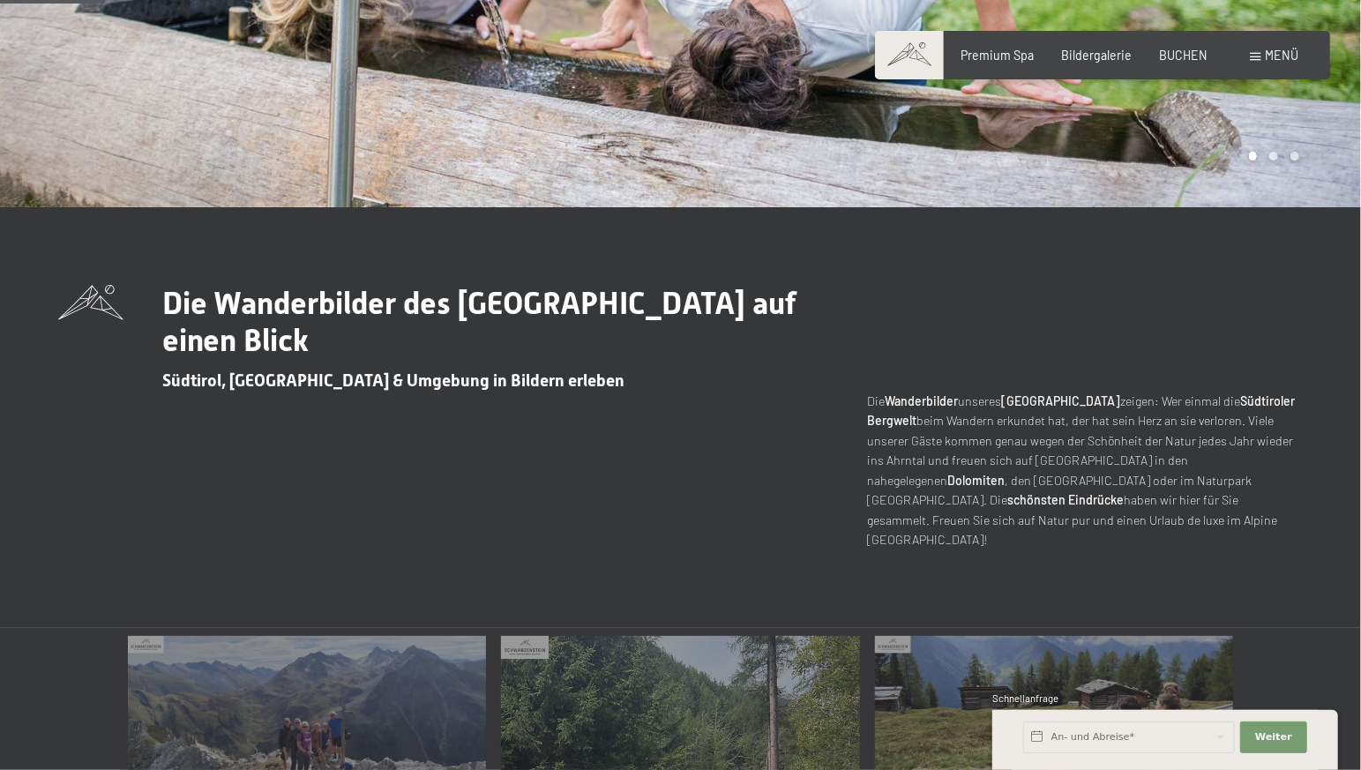
click at [1265, 59] on div "Menü" at bounding box center [1274, 56] width 48 height 18
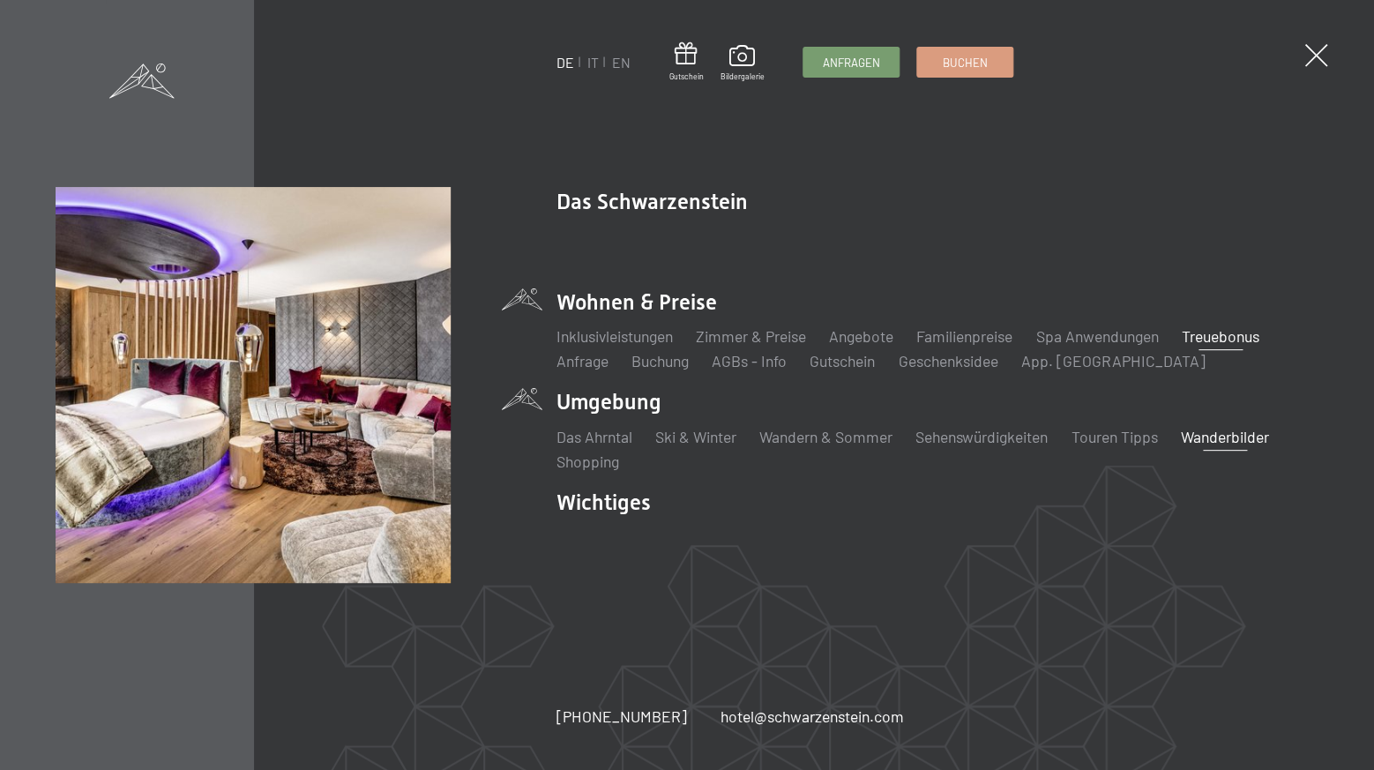
click at [1230, 339] on link "Treuebonus" at bounding box center [1221, 335] width 78 height 19
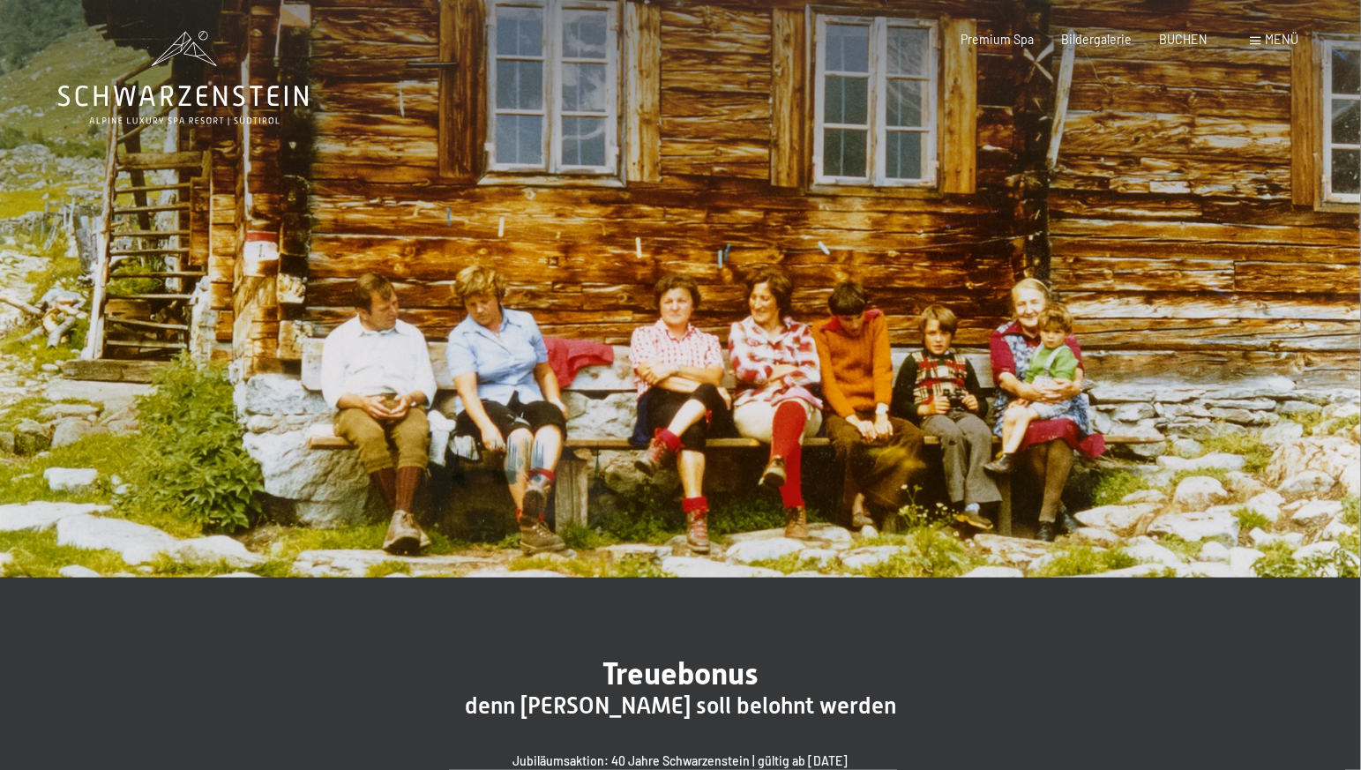
click at [1286, 42] on span "Menü" at bounding box center [1282, 39] width 34 height 15
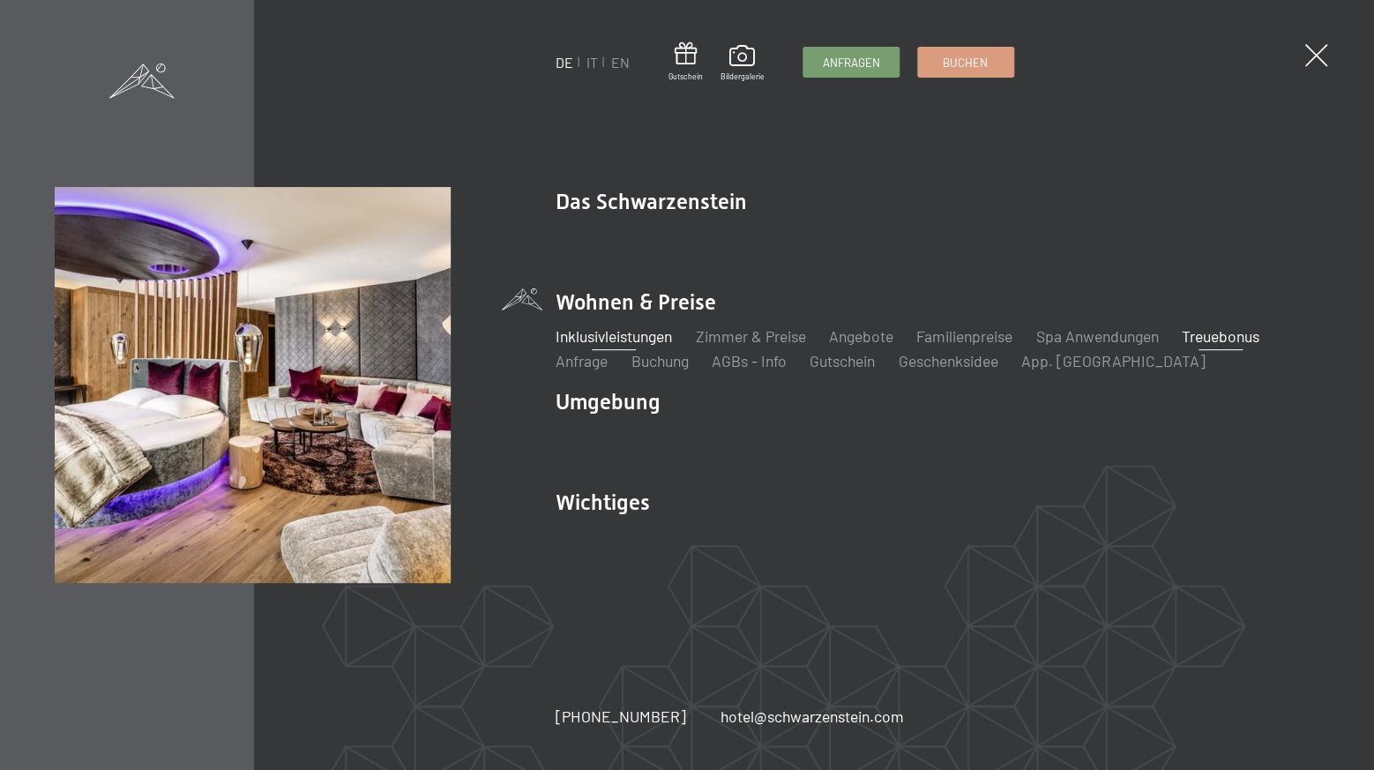
click at [653, 337] on link "Inklusivleistungen" at bounding box center [614, 335] width 116 height 19
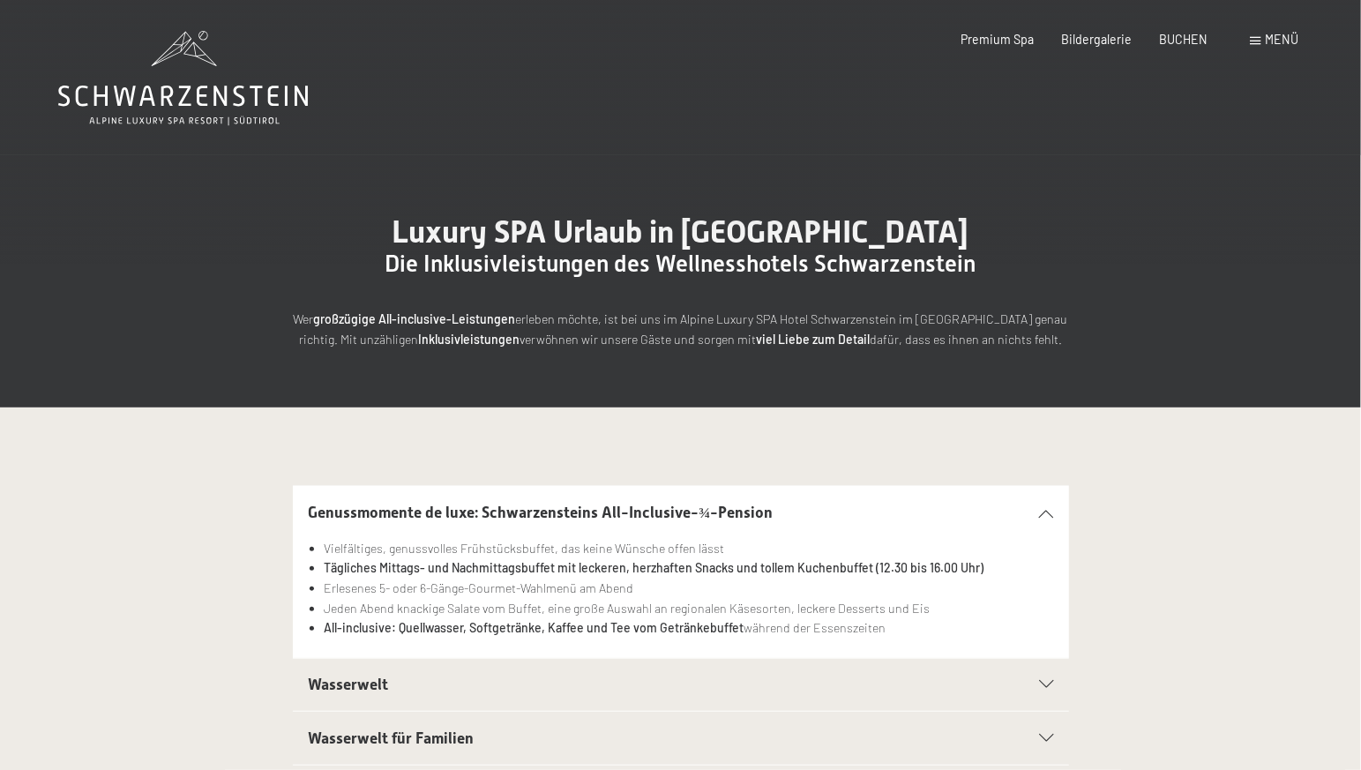
click at [1286, 37] on span "Menü" at bounding box center [1282, 39] width 34 height 15
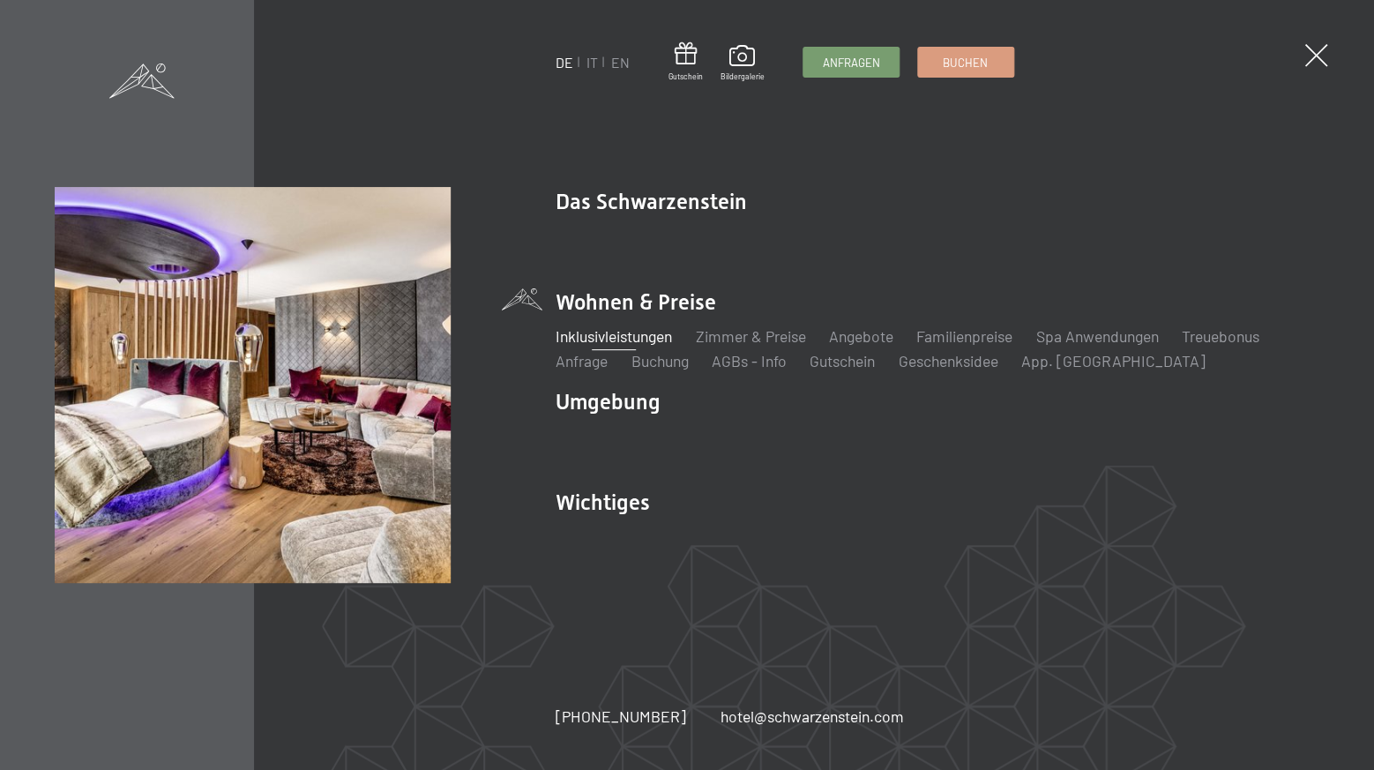
click at [610, 339] on link "Inklusivleistungen" at bounding box center [614, 335] width 116 height 19
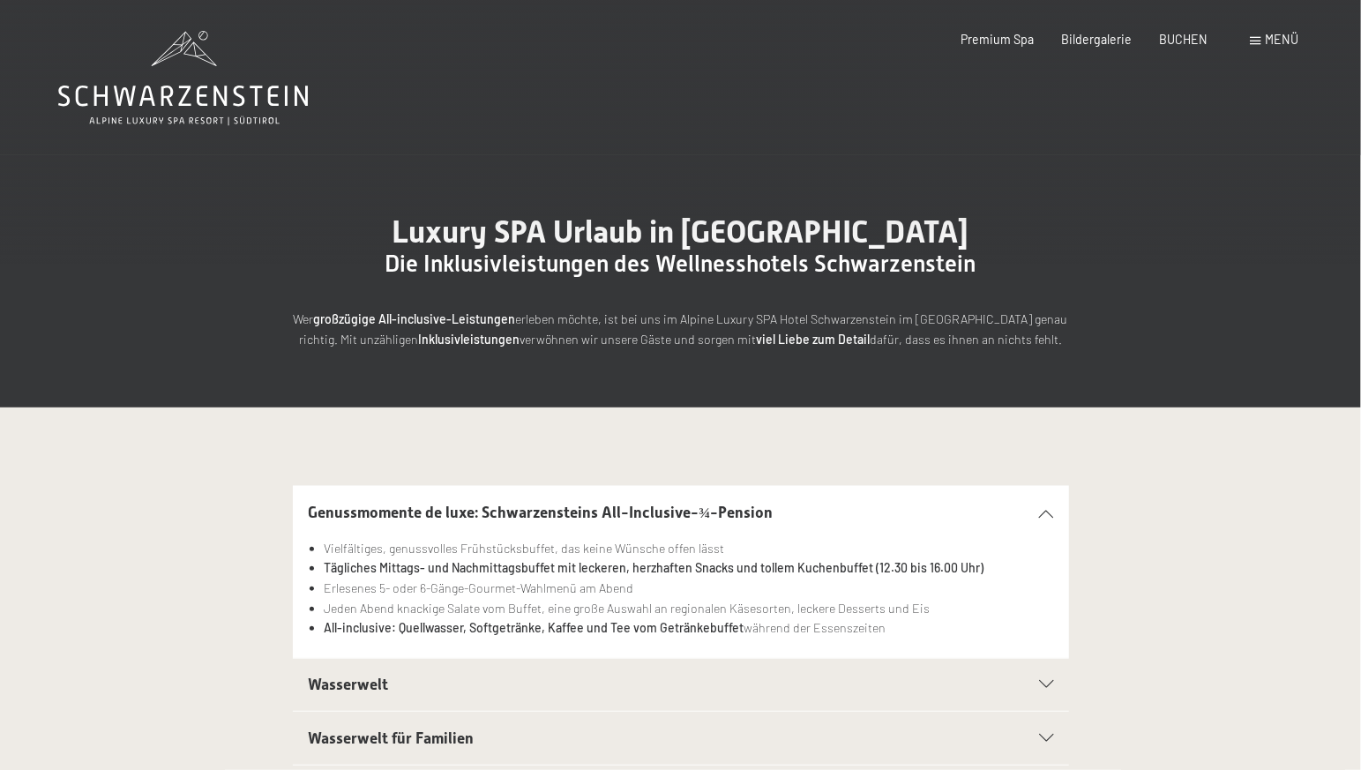
click at [1268, 39] on span "Menü" at bounding box center [1282, 39] width 34 height 15
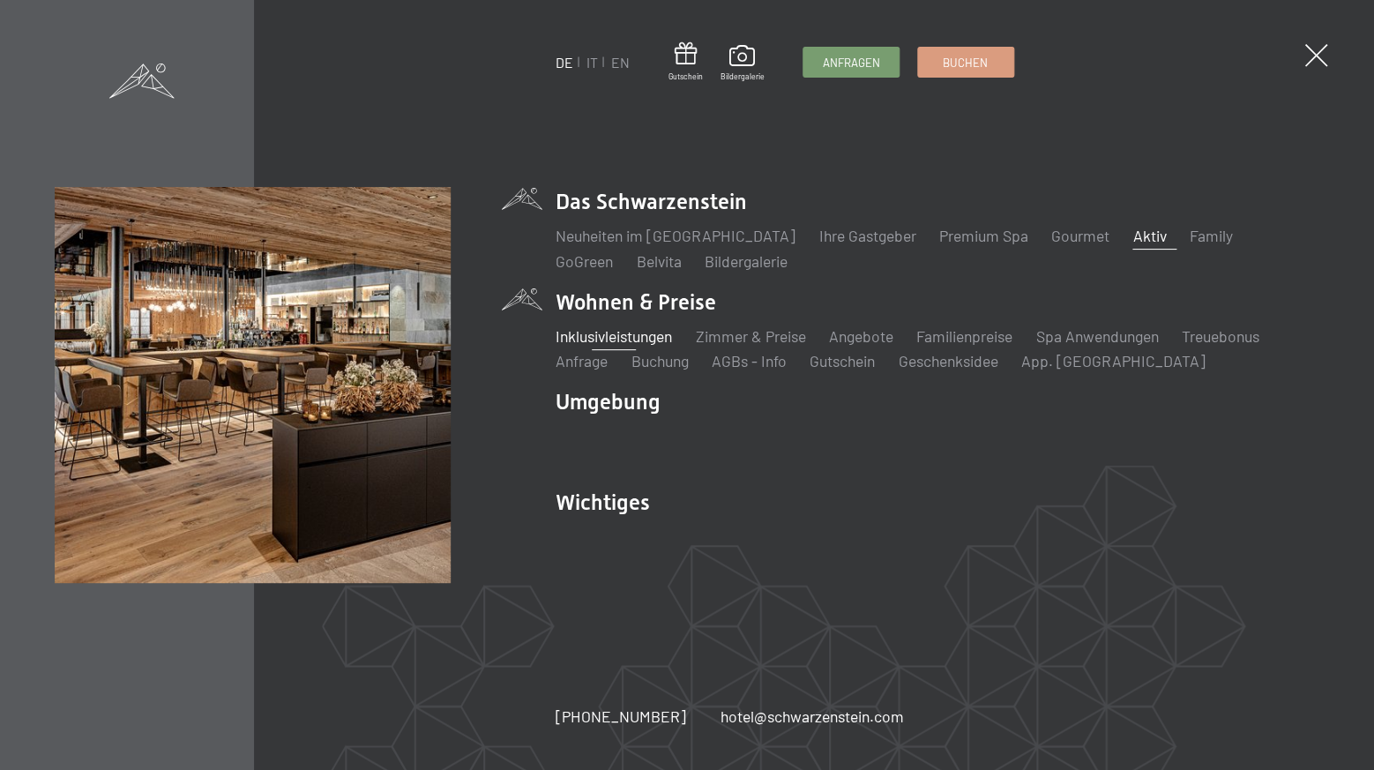
click at [1132, 235] on link "Aktiv" at bounding box center [1149, 235] width 34 height 19
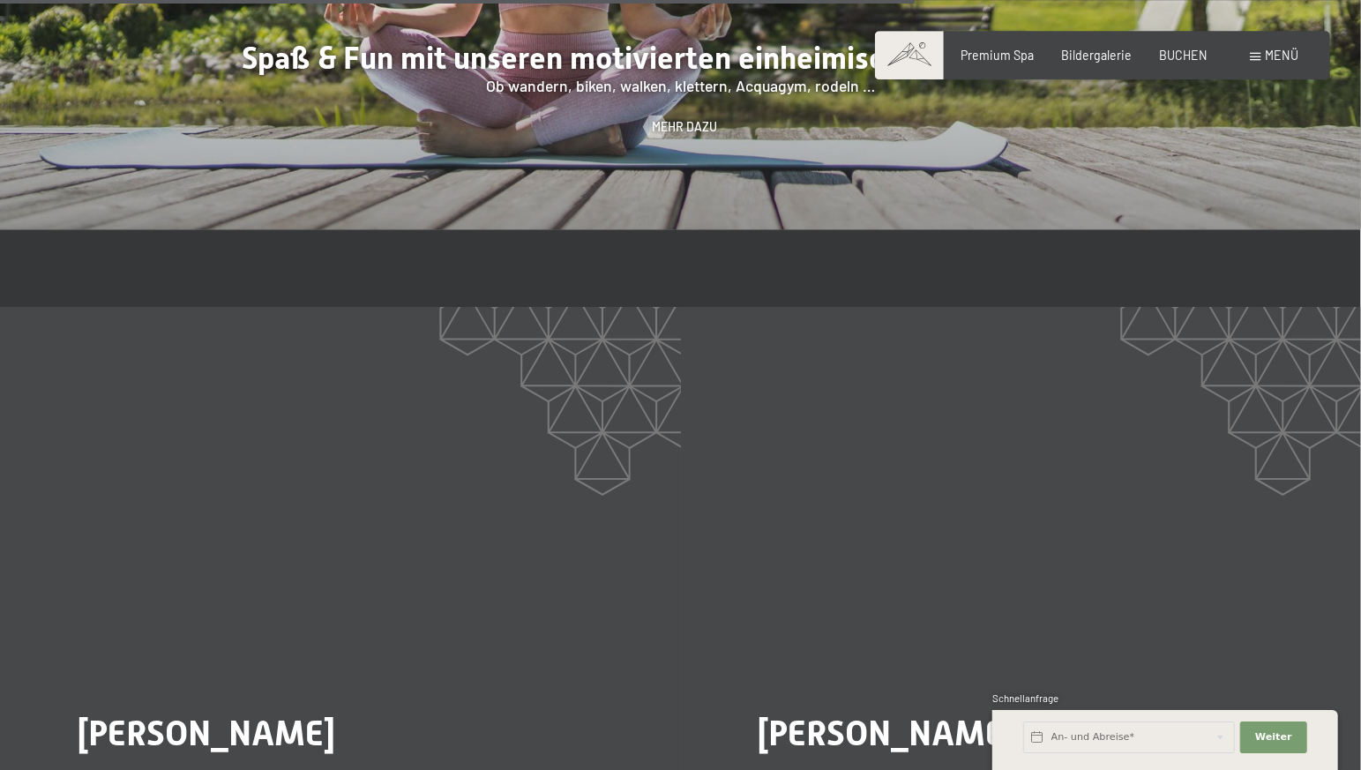
scroll to position [2870, 0]
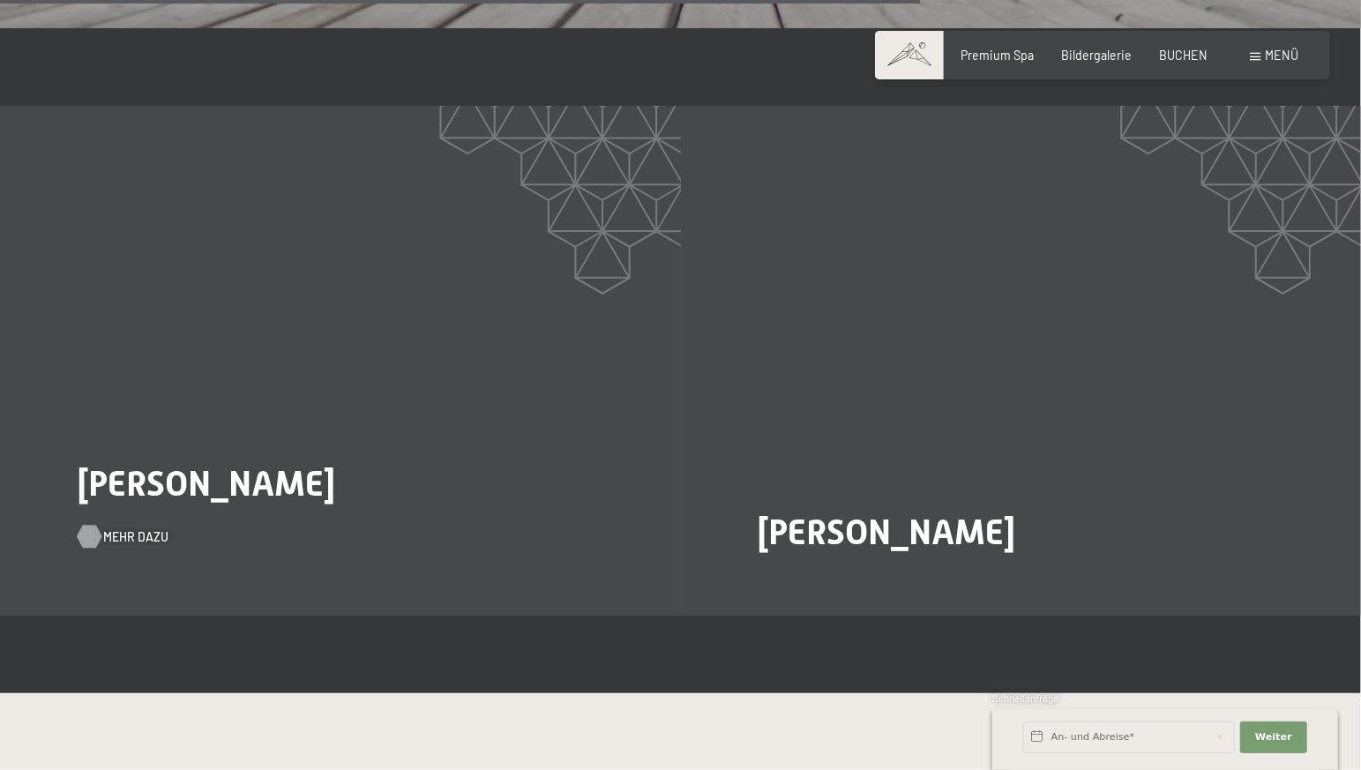
click at [120, 528] on span "Mehr dazu" at bounding box center [135, 537] width 65 height 18
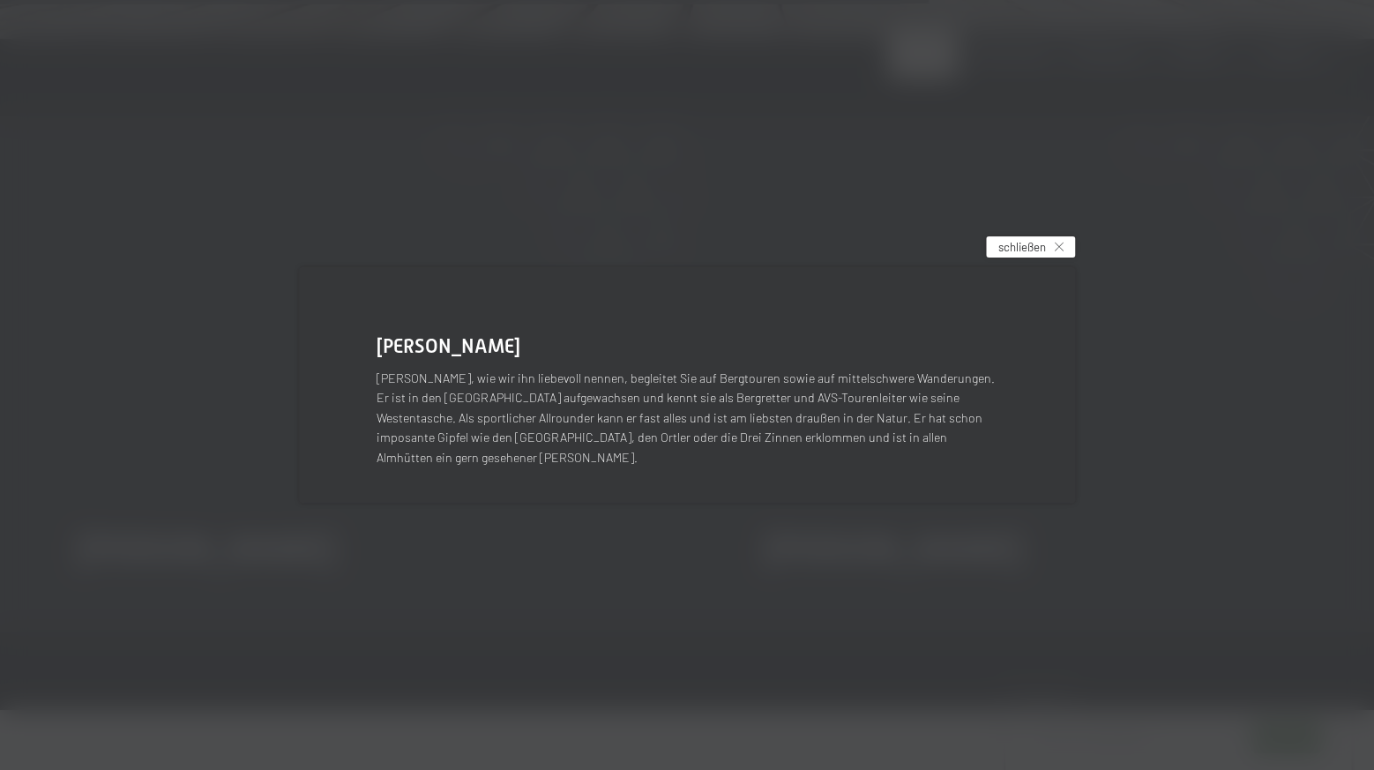
click at [1019, 254] on span "schließen" at bounding box center [1022, 247] width 48 height 16
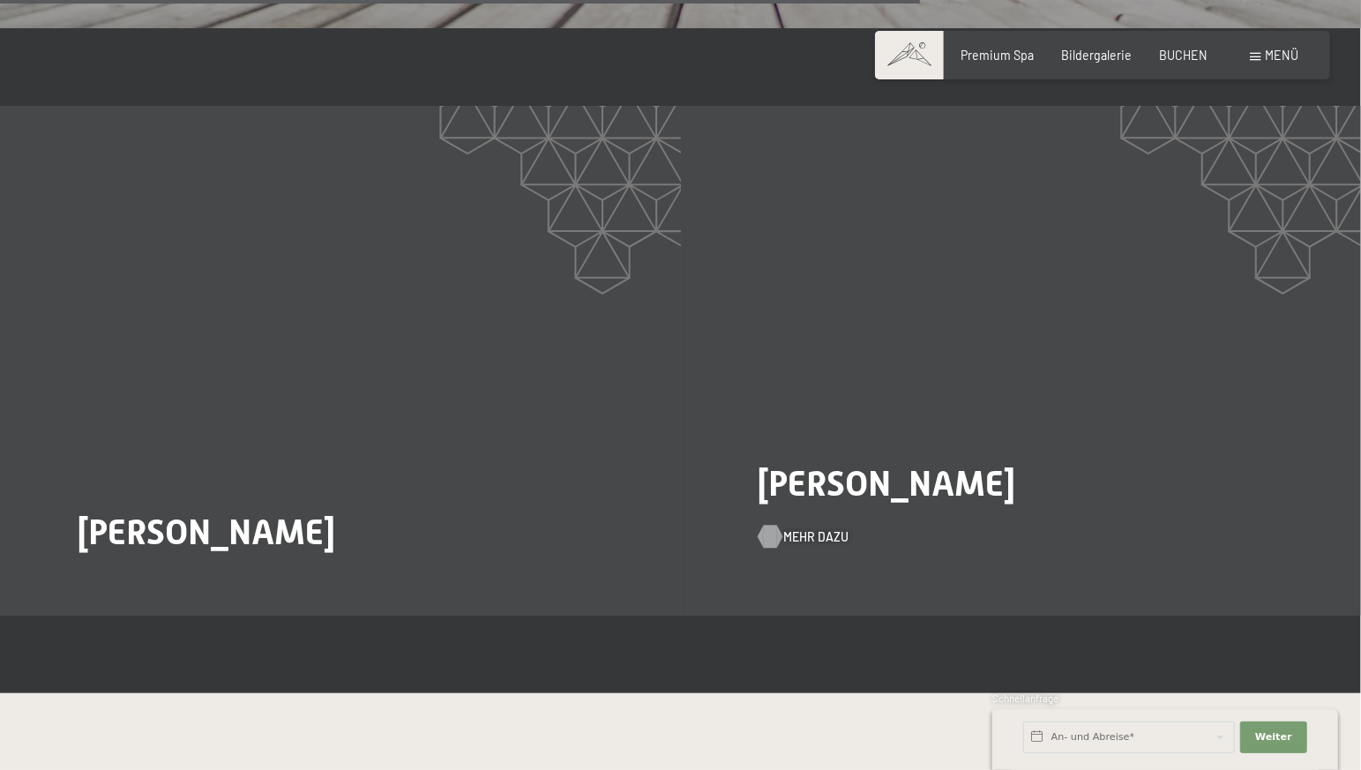
click at [805, 528] on span "Mehr dazu" at bounding box center [815, 537] width 65 height 18
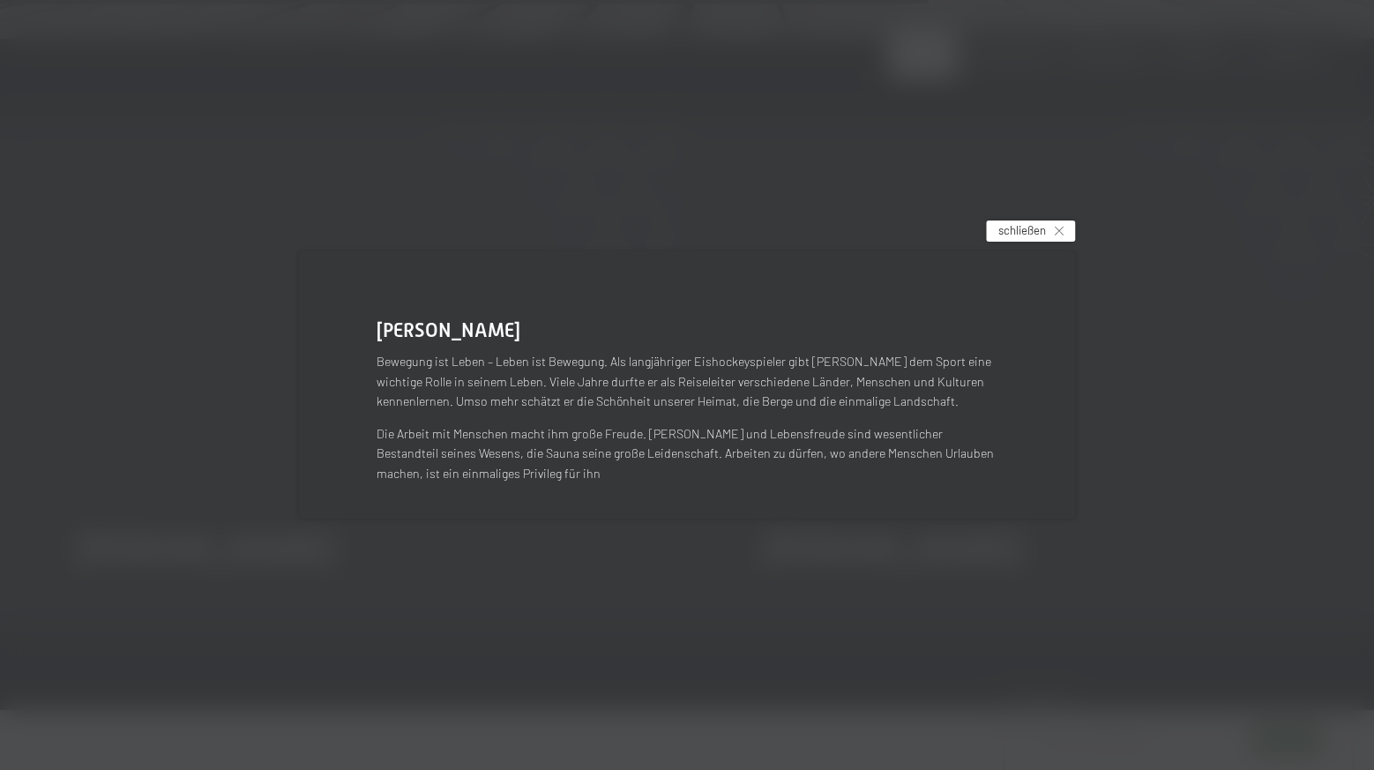
click at [1035, 230] on span "schließen" at bounding box center [1022, 230] width 48 height 16
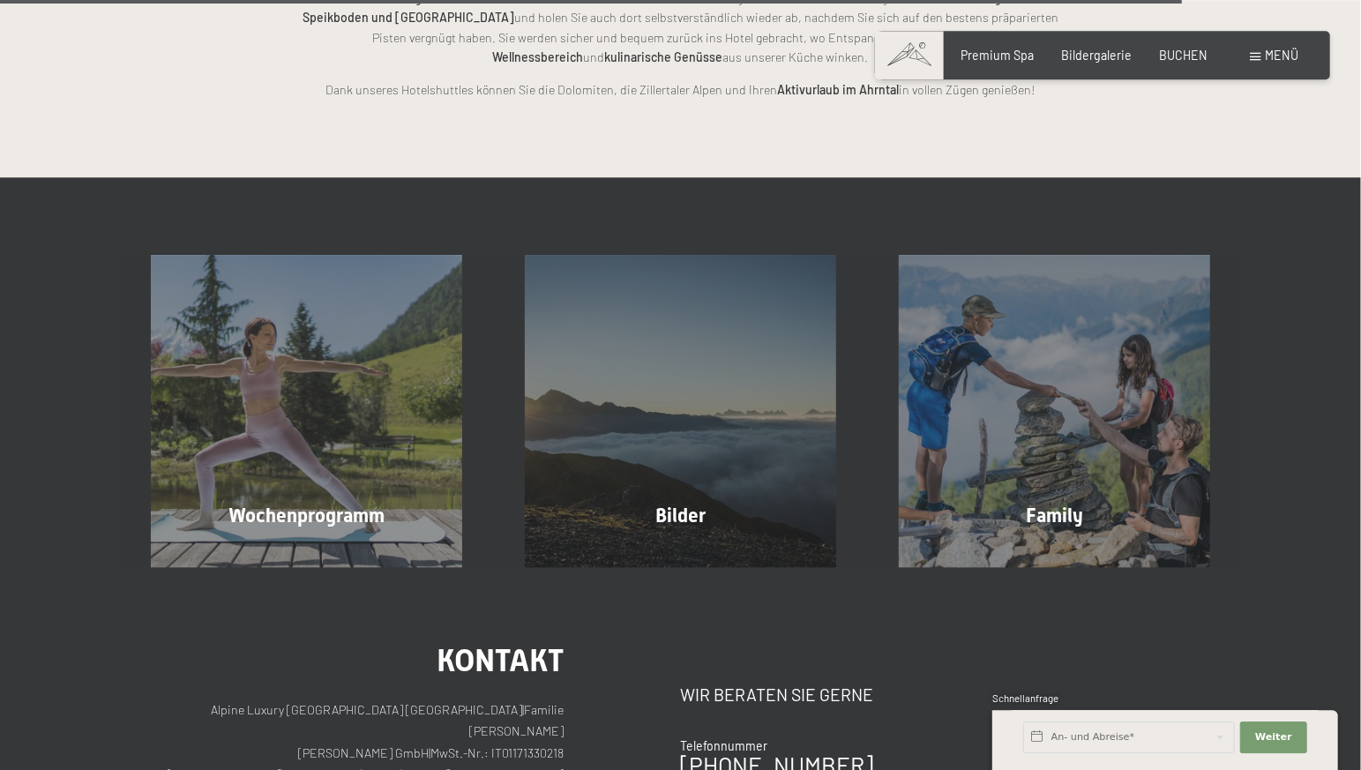
scroll to position [3889, 0]
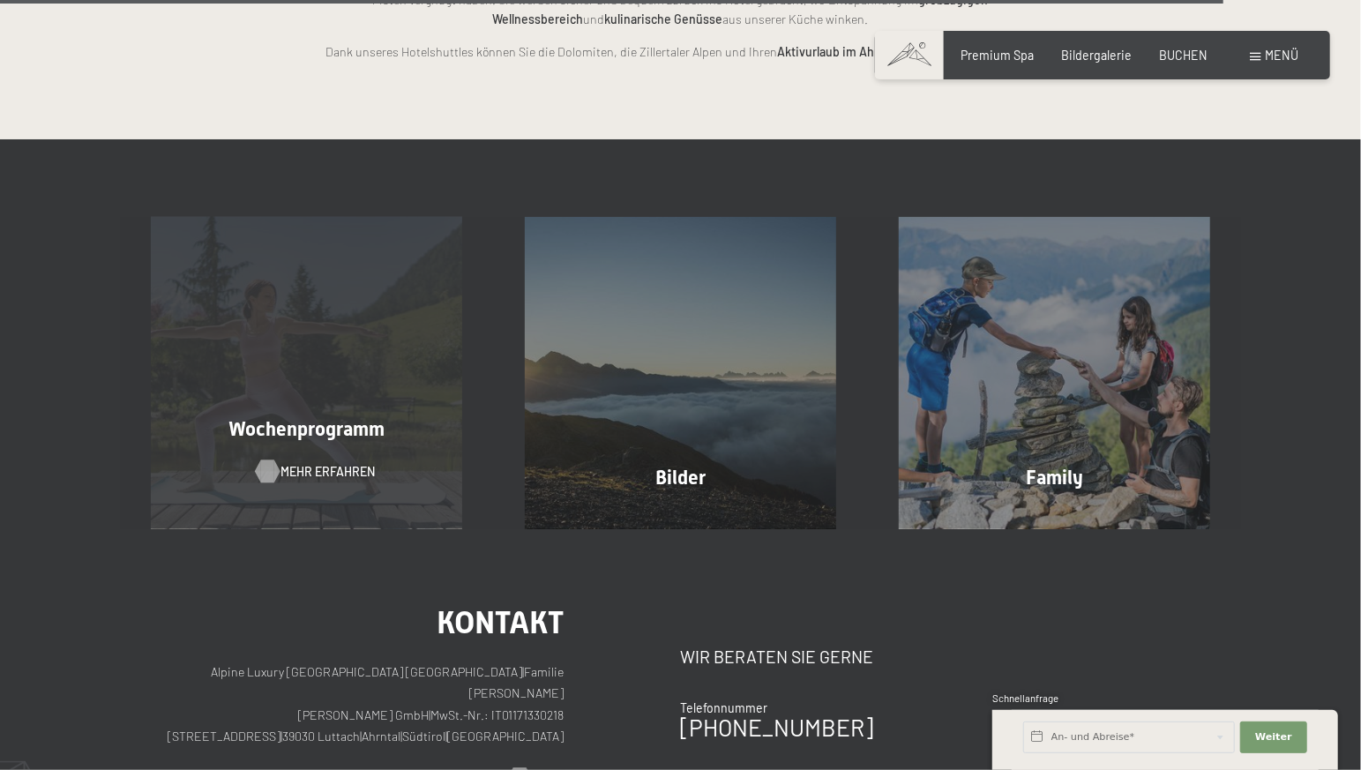
click at [312, 463] on span "Mehr erfahren" at bounding box center [328, 472] width 94 height 18
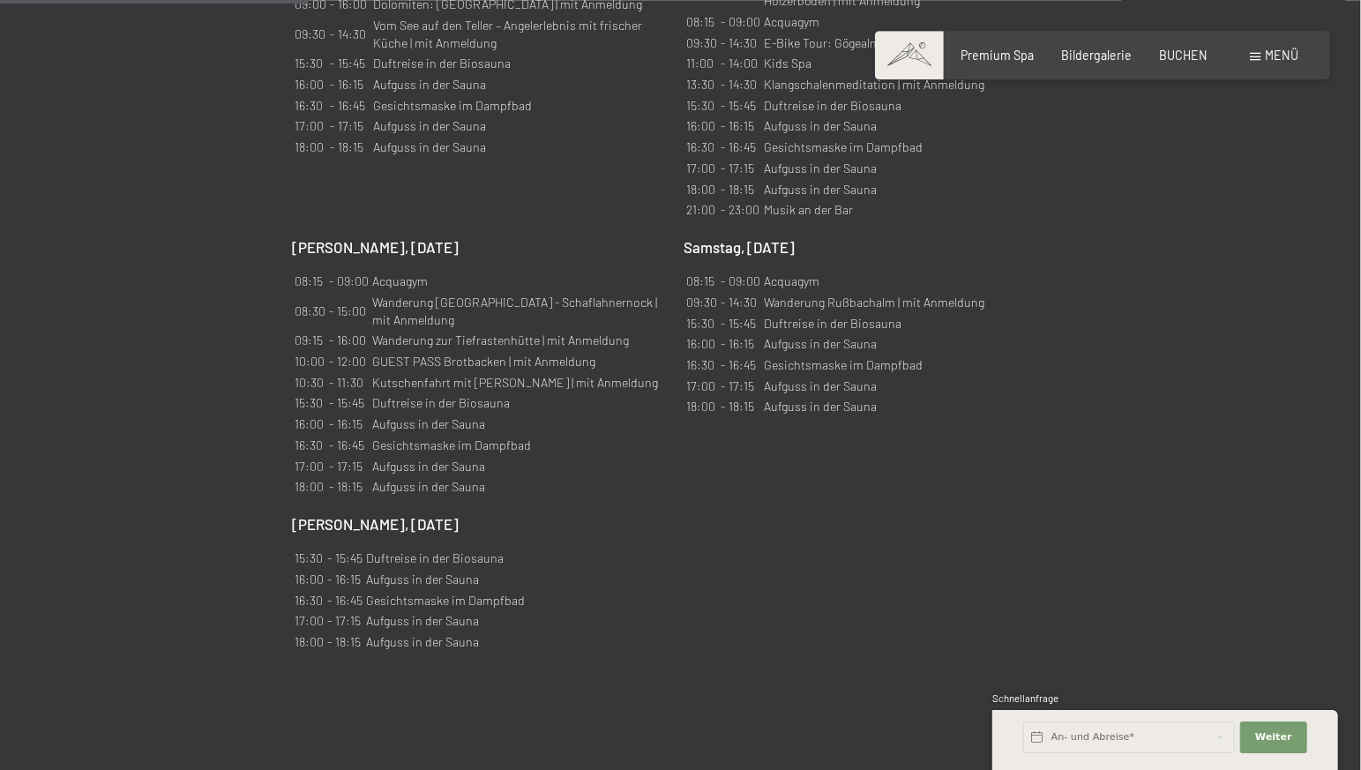
scroll to position [1667, 0]
